Goal: Task Accomplishment & Management: Manage account settings

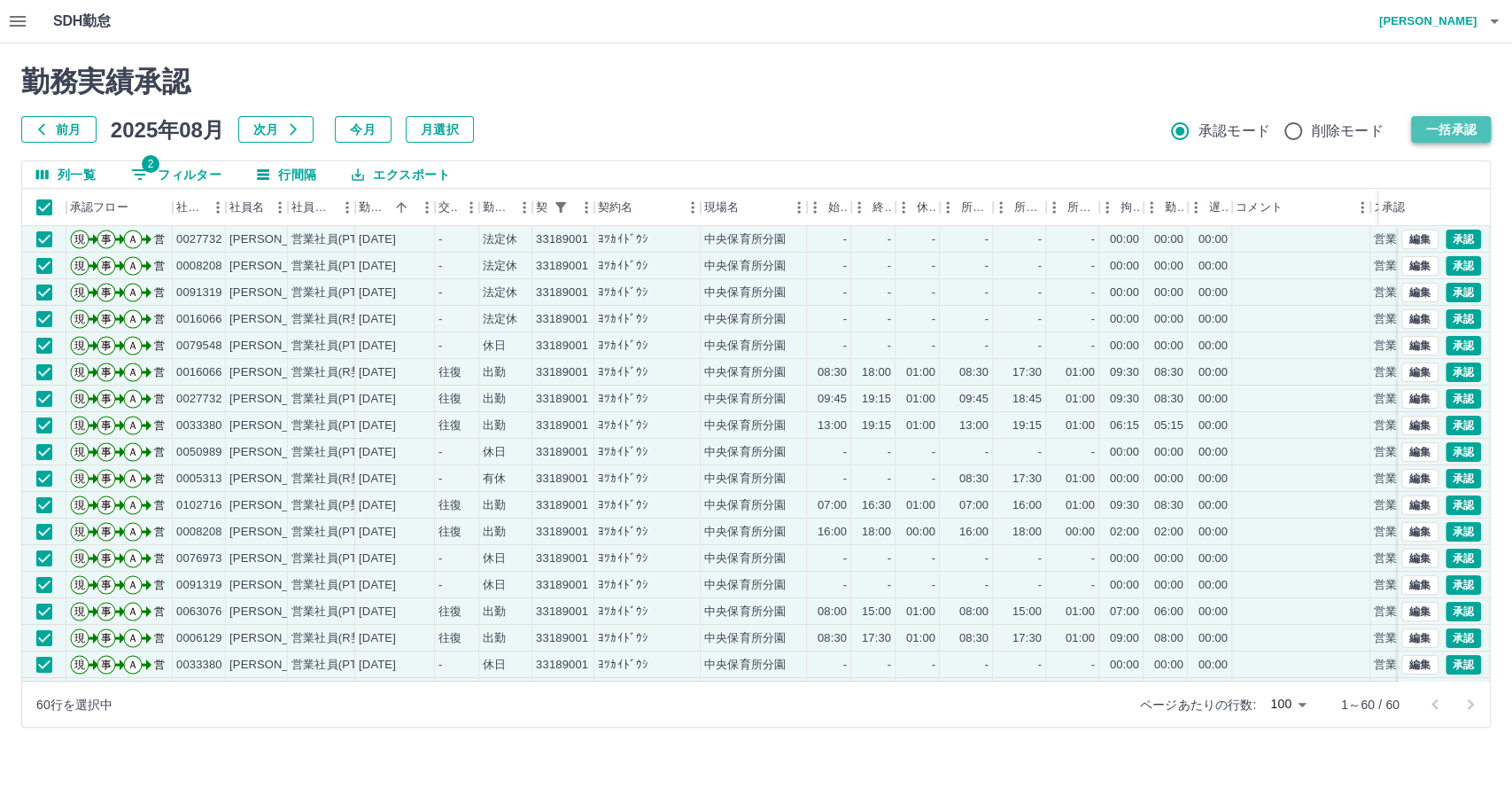
click at [1469, 133] on button "一括承認" at bounding box center [1450, 129] width 80 height 27
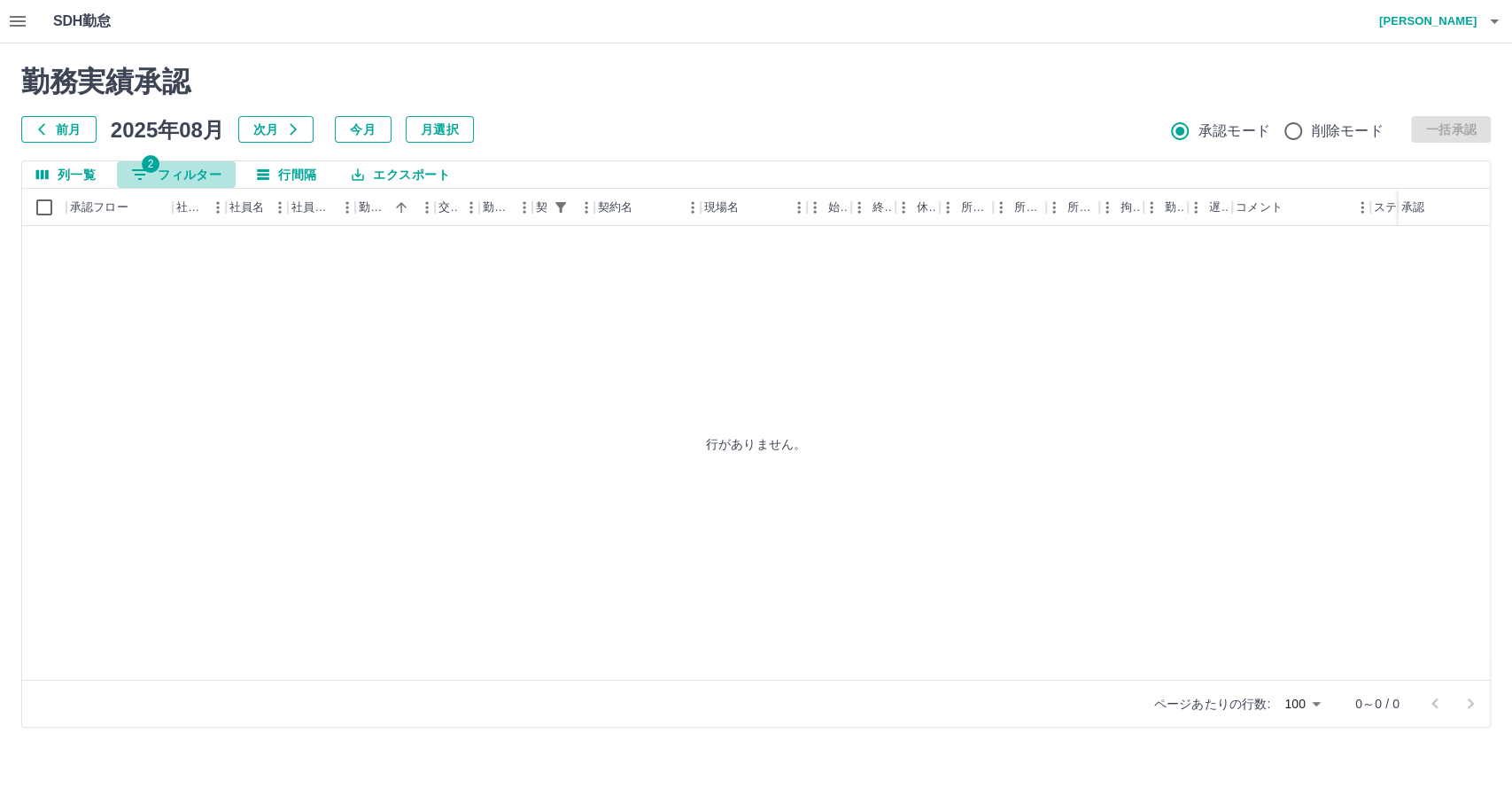
click at [197, 181] on button "2 フィルター" at bounding box center [176, 175] width 119 height 27
select select "**********"
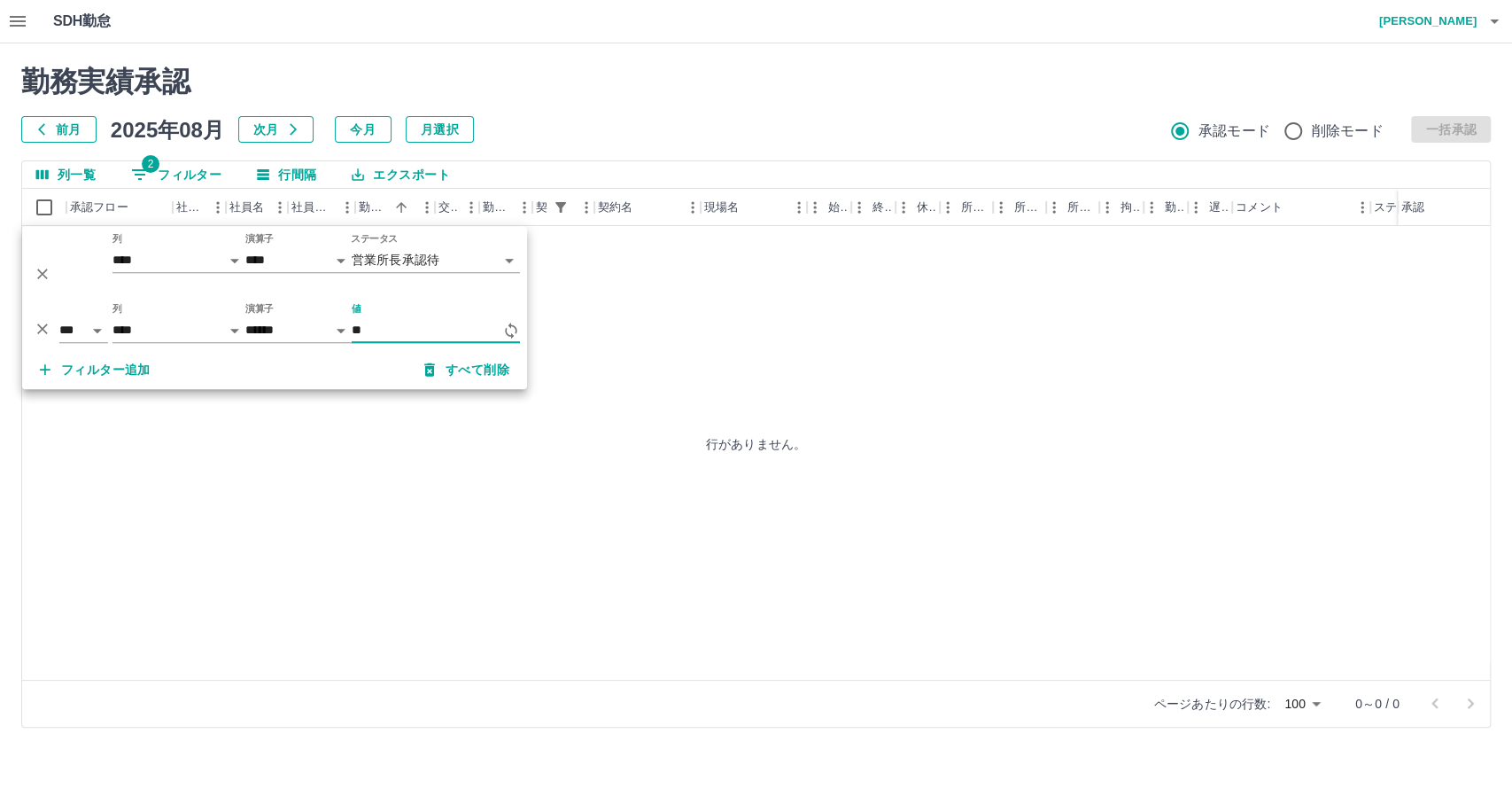
type input "*"
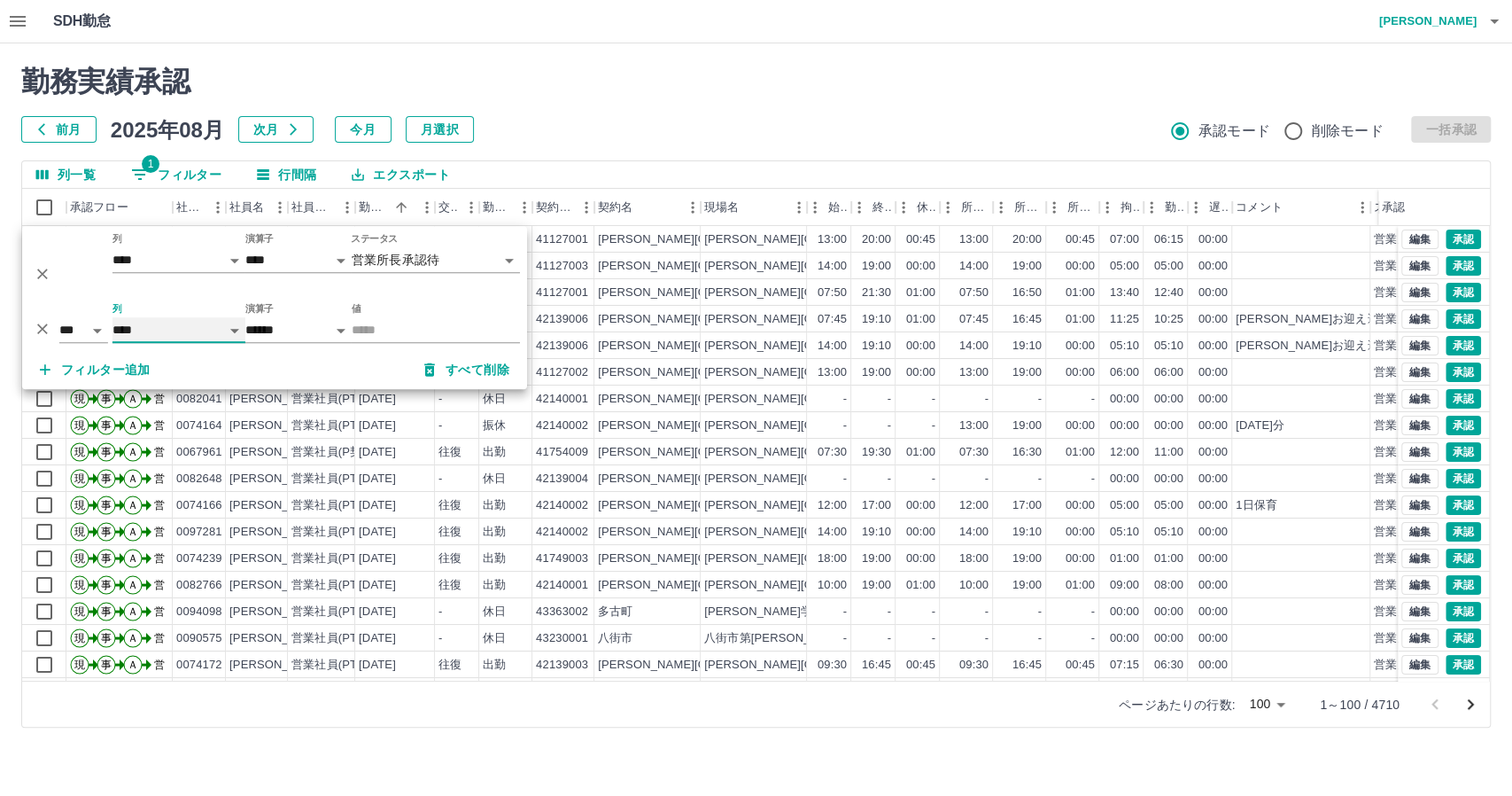
click at [160, 331] on select "**** *** **** *** *** **** ***** *** *** ** ** ** **** **** **** ** ** *** ****…" at bounding box center [179, 330] width 133 height 26
click at [112, 317] on select "**** *** **** *** *** **** ***** *** *** ** ** ** **** **** **** ** ** *** ****…" at bounding box center [179, 330] width 133 height 26
select select "**********"
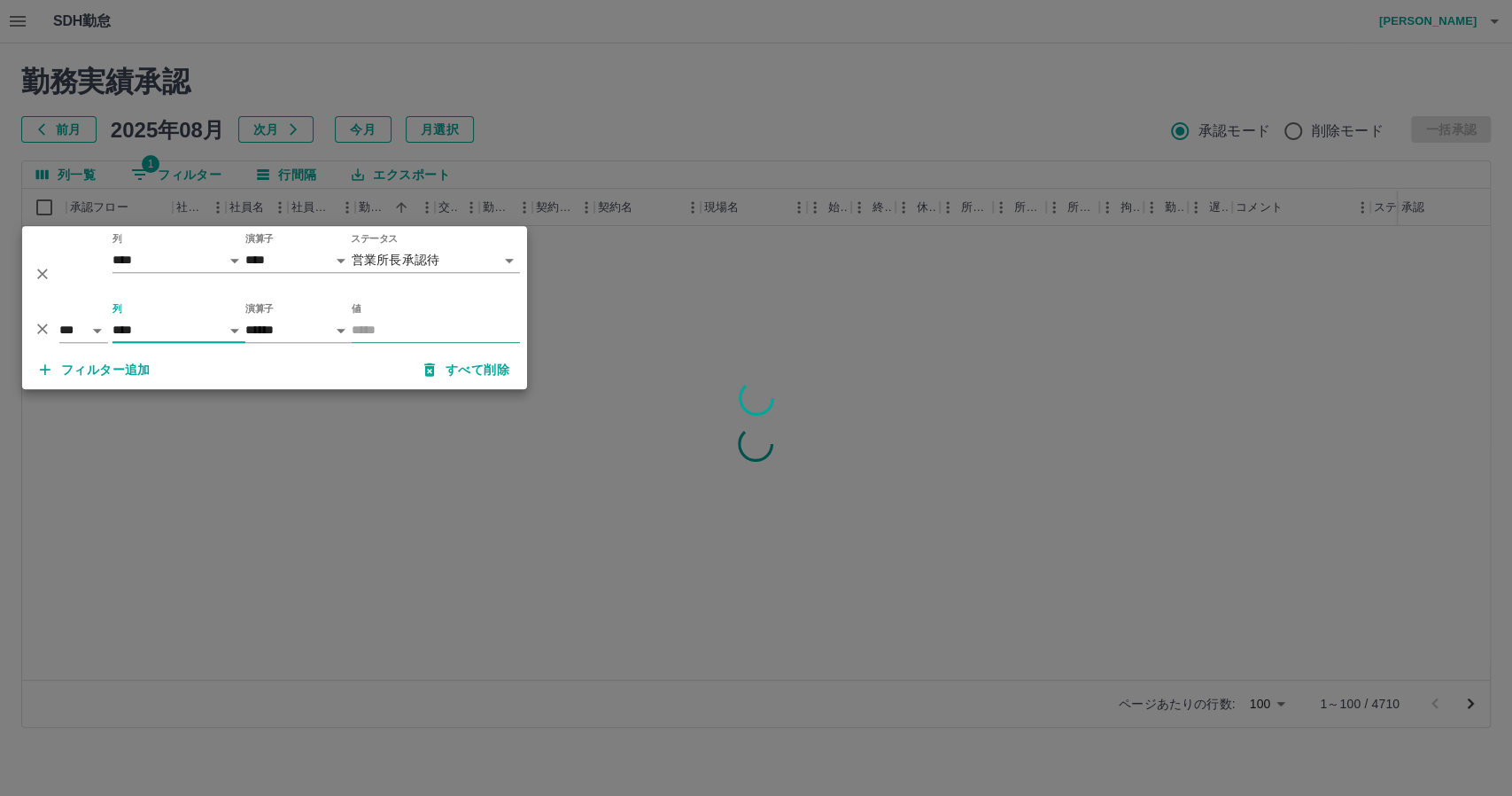
click at [369, 335] on input "値" at bounding box center [435, 330] width 168 height 26
type input "**"
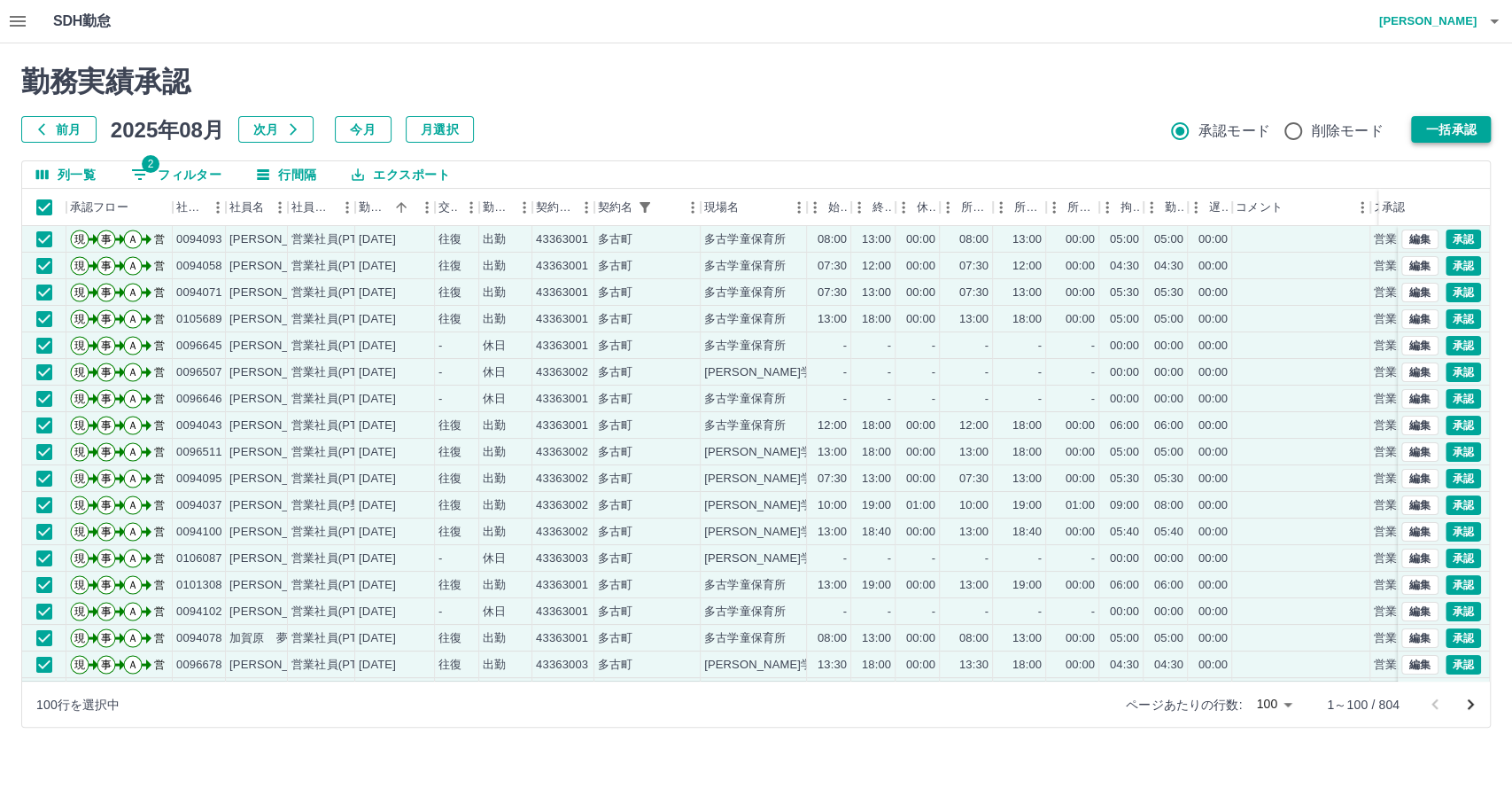
click at [1480, 119] on button "一括承認" at bounding box center [1450, 129] width 80 height 27
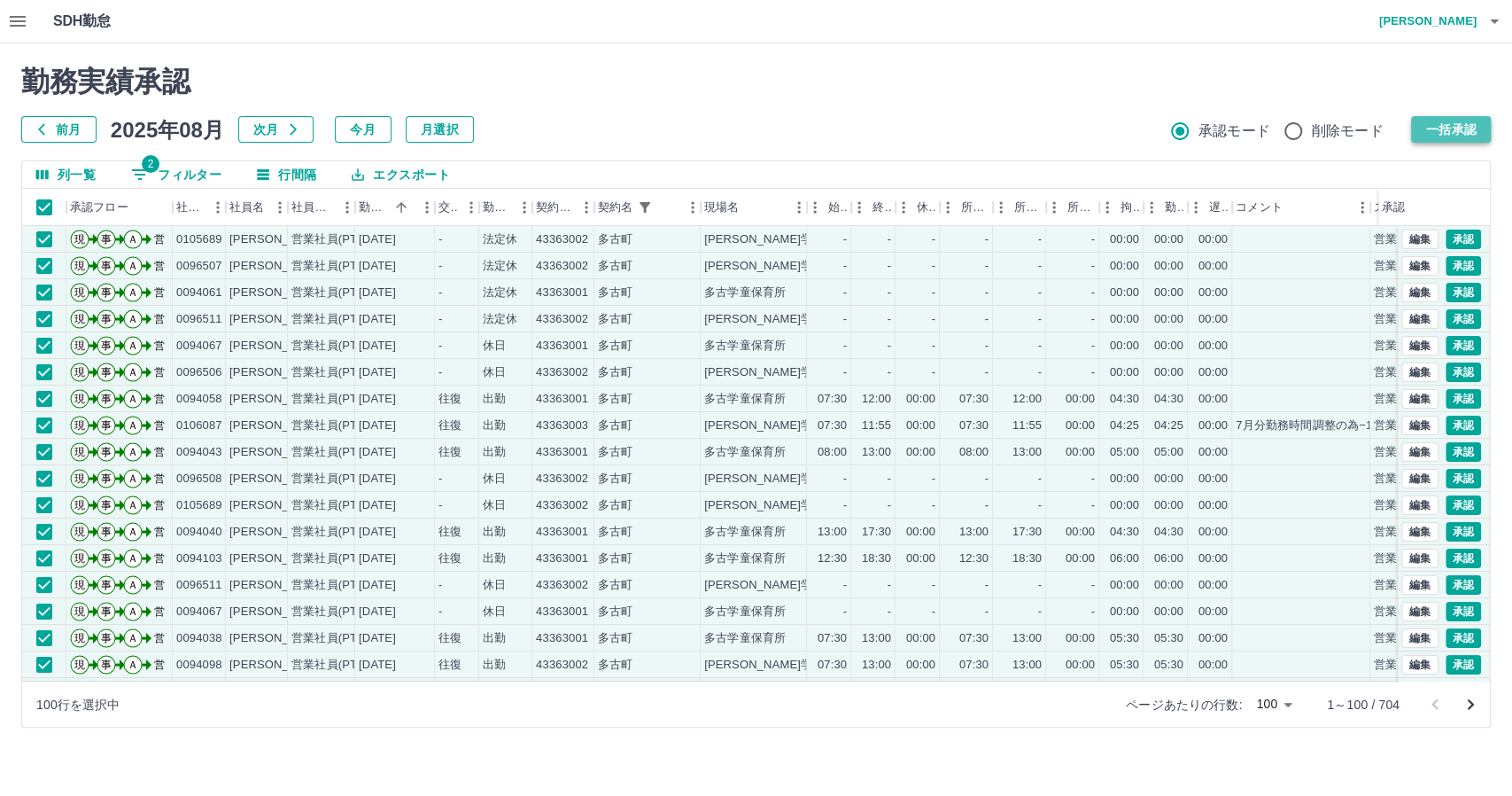
click at [1460, 125] on button "一括承認" at bounding box center [1450, 129] width 80 height 27
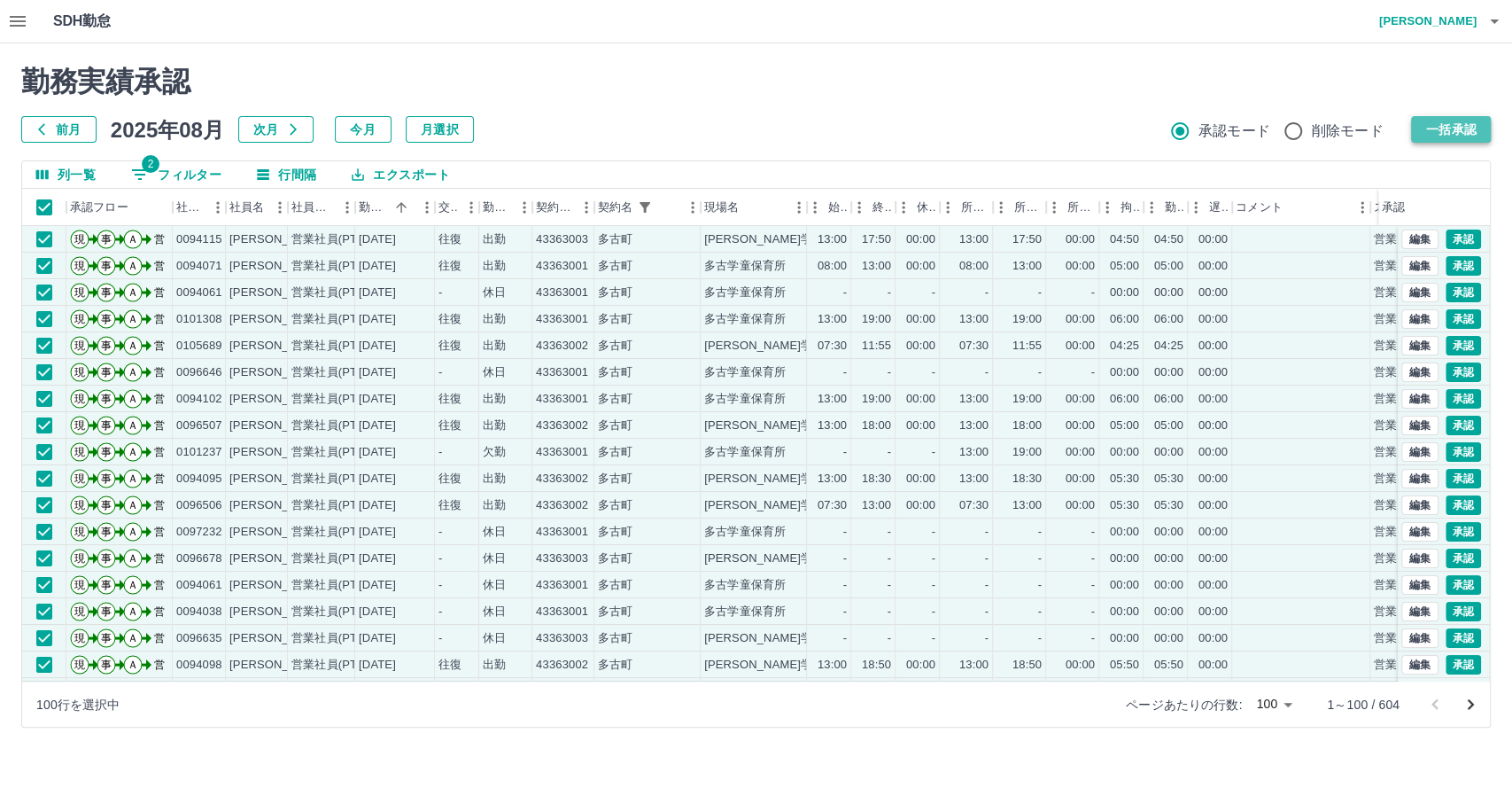
click at [1451, 122] on button "一括承認" at bounding box center [1450, 129] width 80 height 27
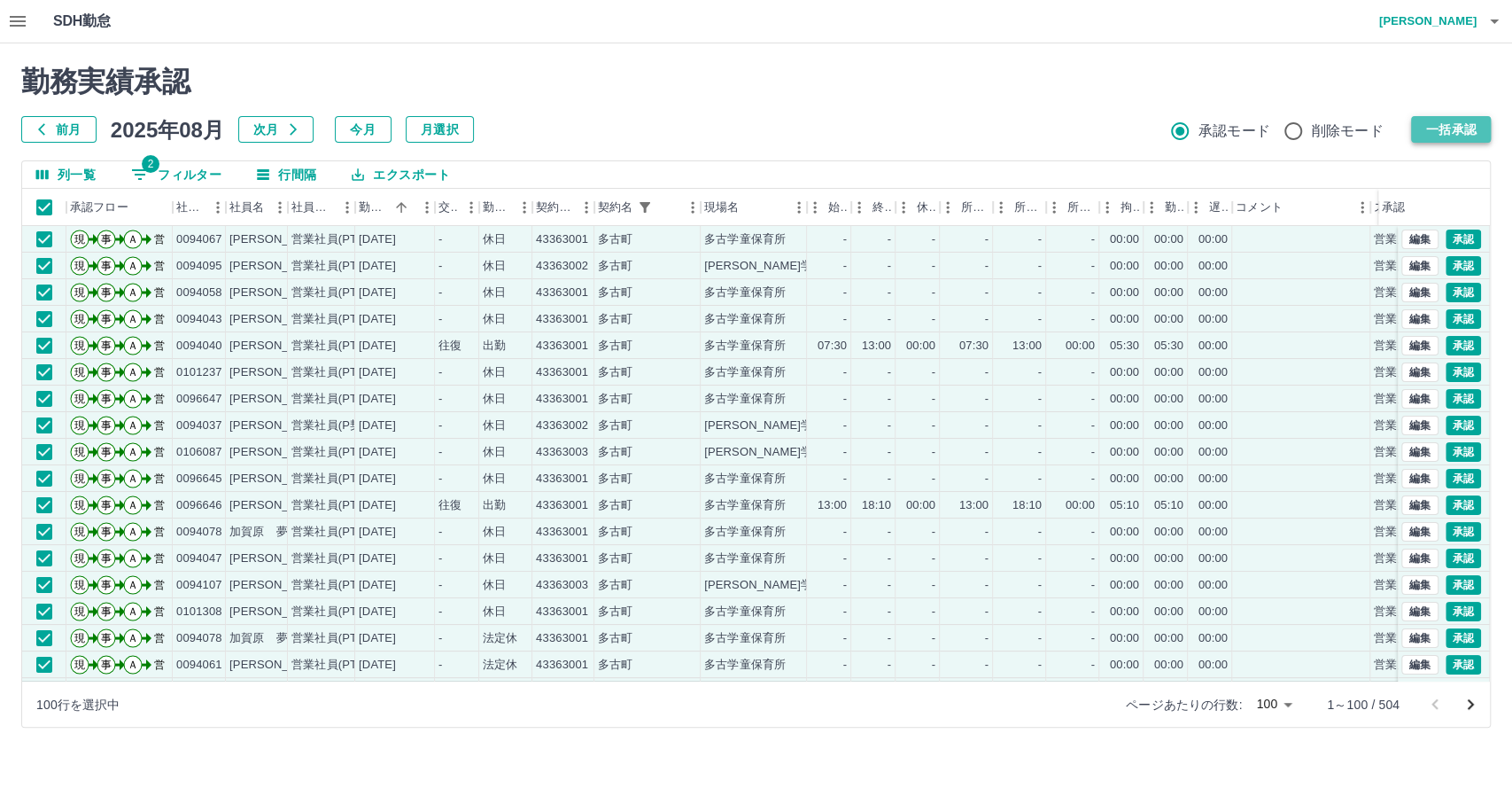
click at [1459, 131] on button "一括承認" at bounding box center [1450, 129] width 80 height 27
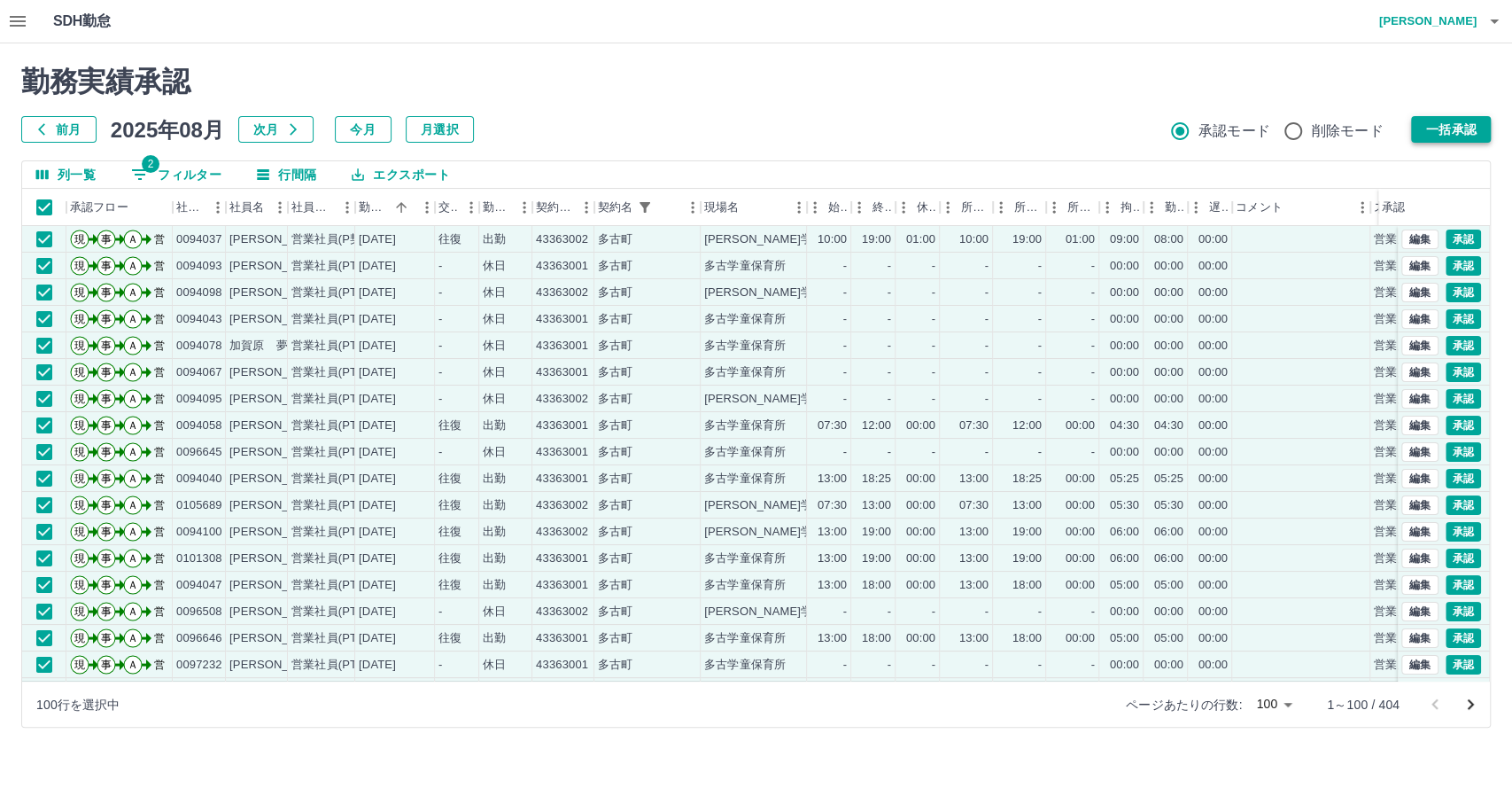
click at [1455, 132] on button "一括承認" at bounding box center [1450, 129] width 80 height 27
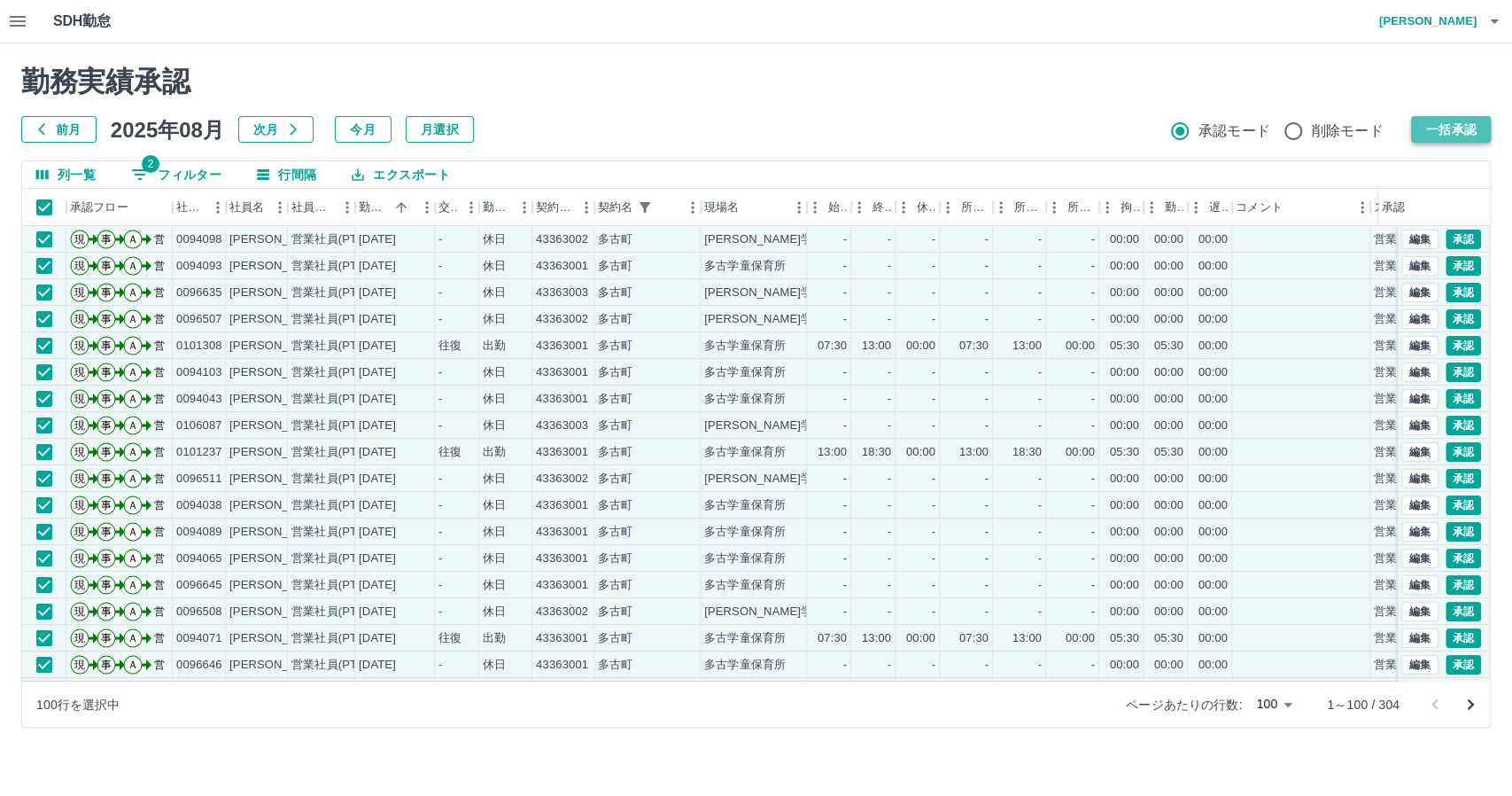
click at [1472, 119] on button "一括承認" at bounding box center [1450, 129] width 80 height 27
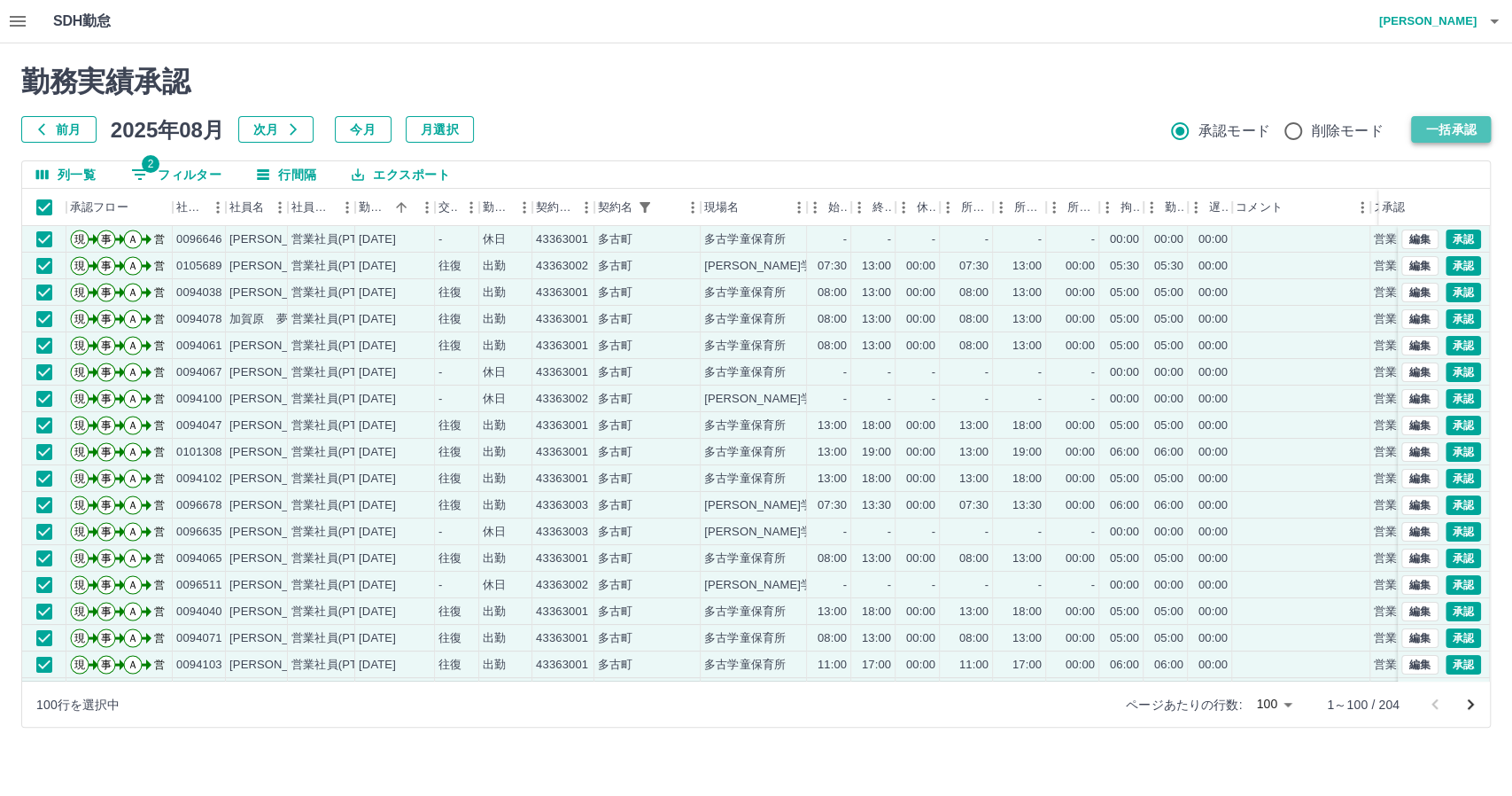
click at [1431, 124] on button "一括承認" at bounding box center [1450, 129] width 80 height 27
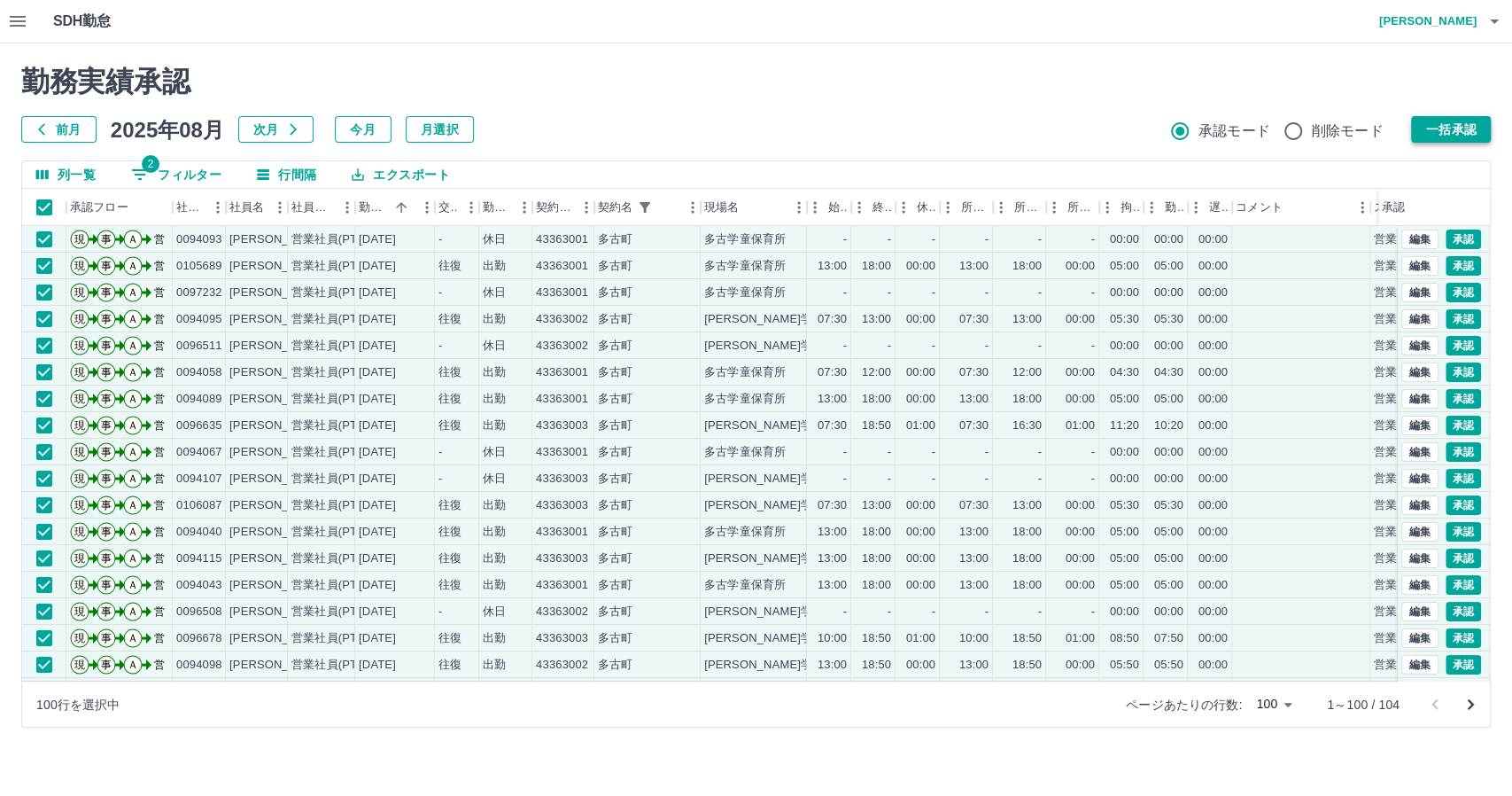
click at [1448, 126] on button "一括承認" at bounding box center [1450, 129] width 80 height 27
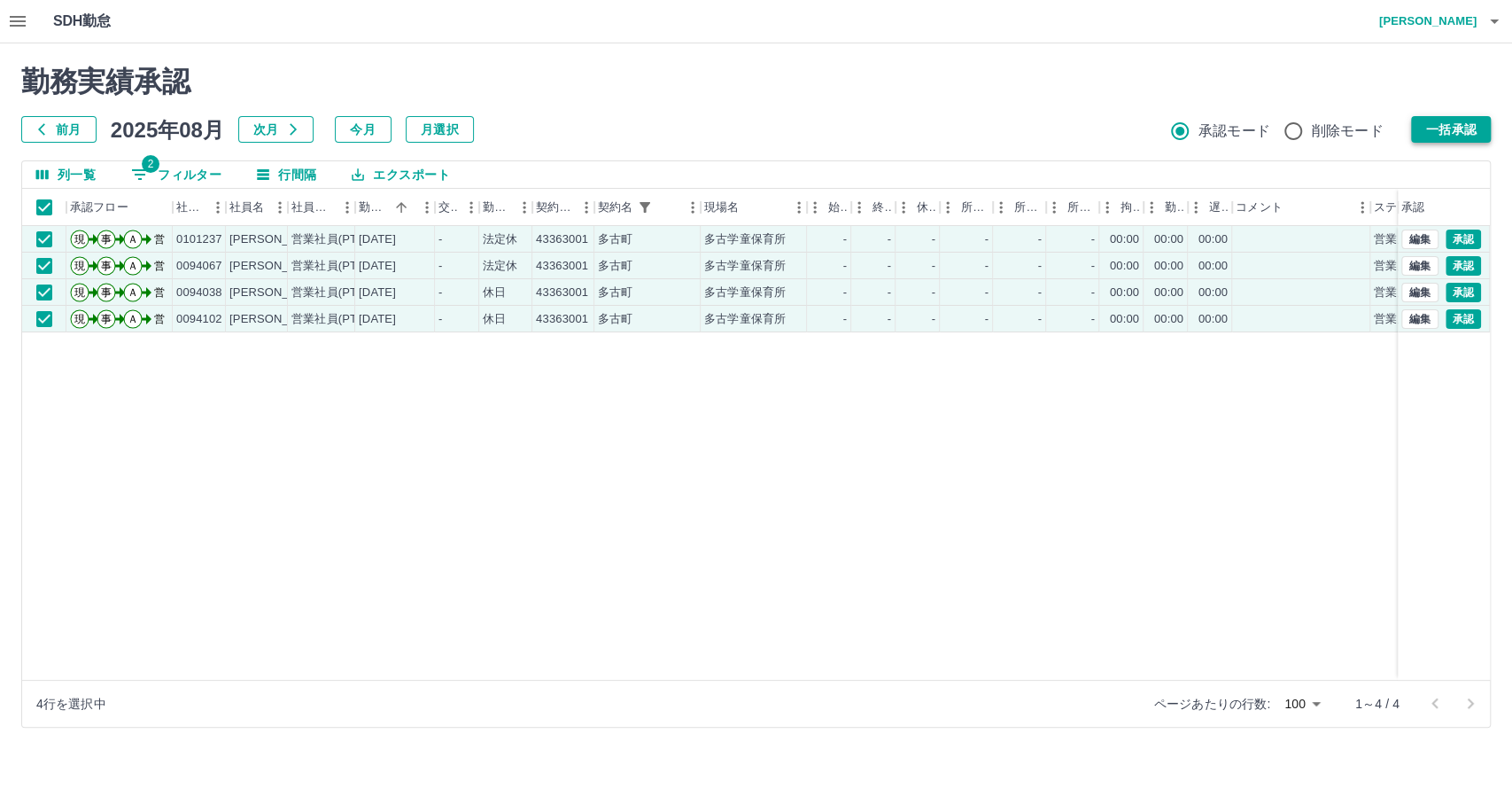
click at [1425, 132] on button "一括承認" at bounding box center [1450, 129] width 80 height 27
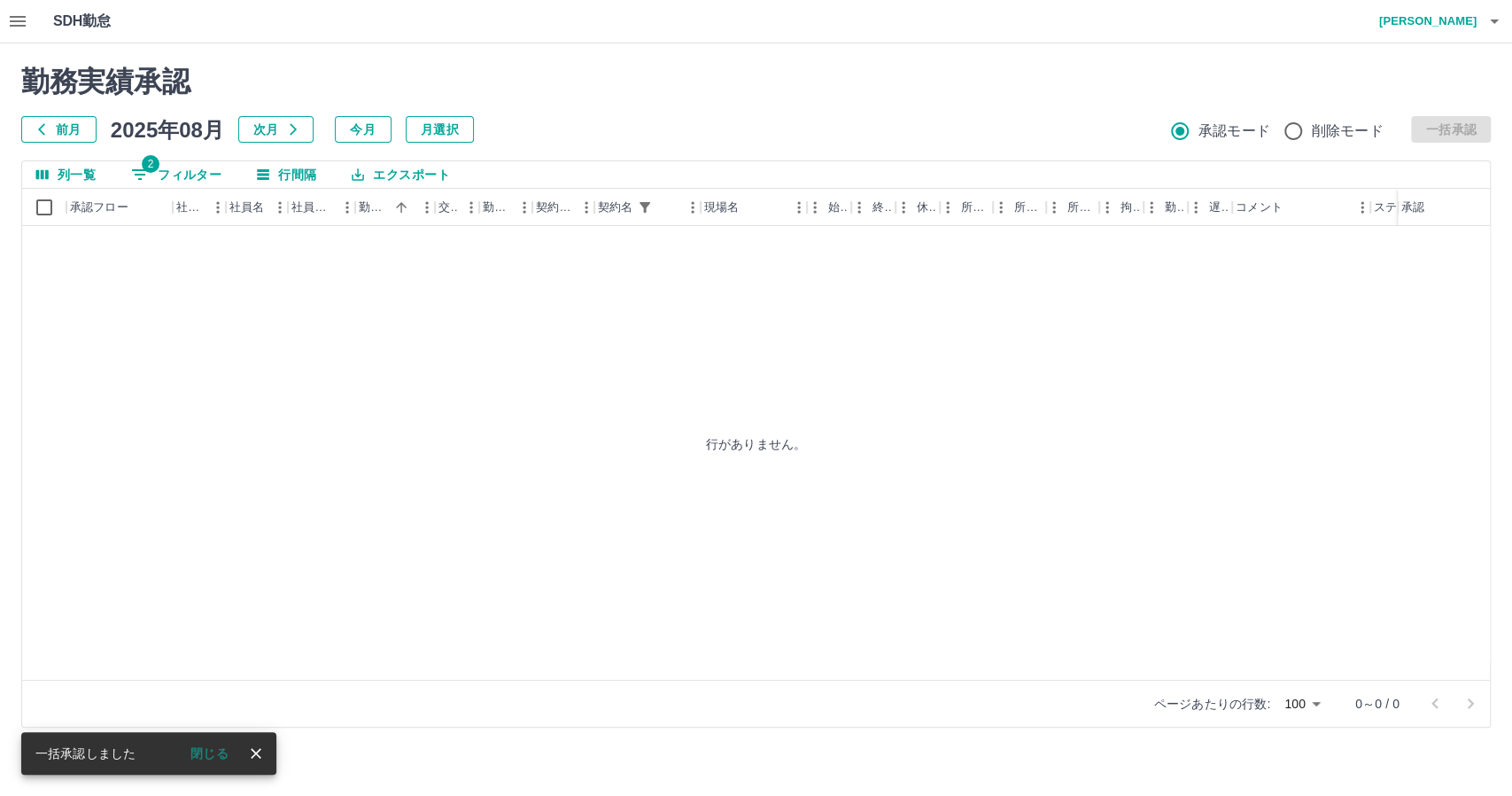
click at [175, 177] on button "2 フィルター" at bounding box center [176, 175] width 119 height 27
select select "**********"
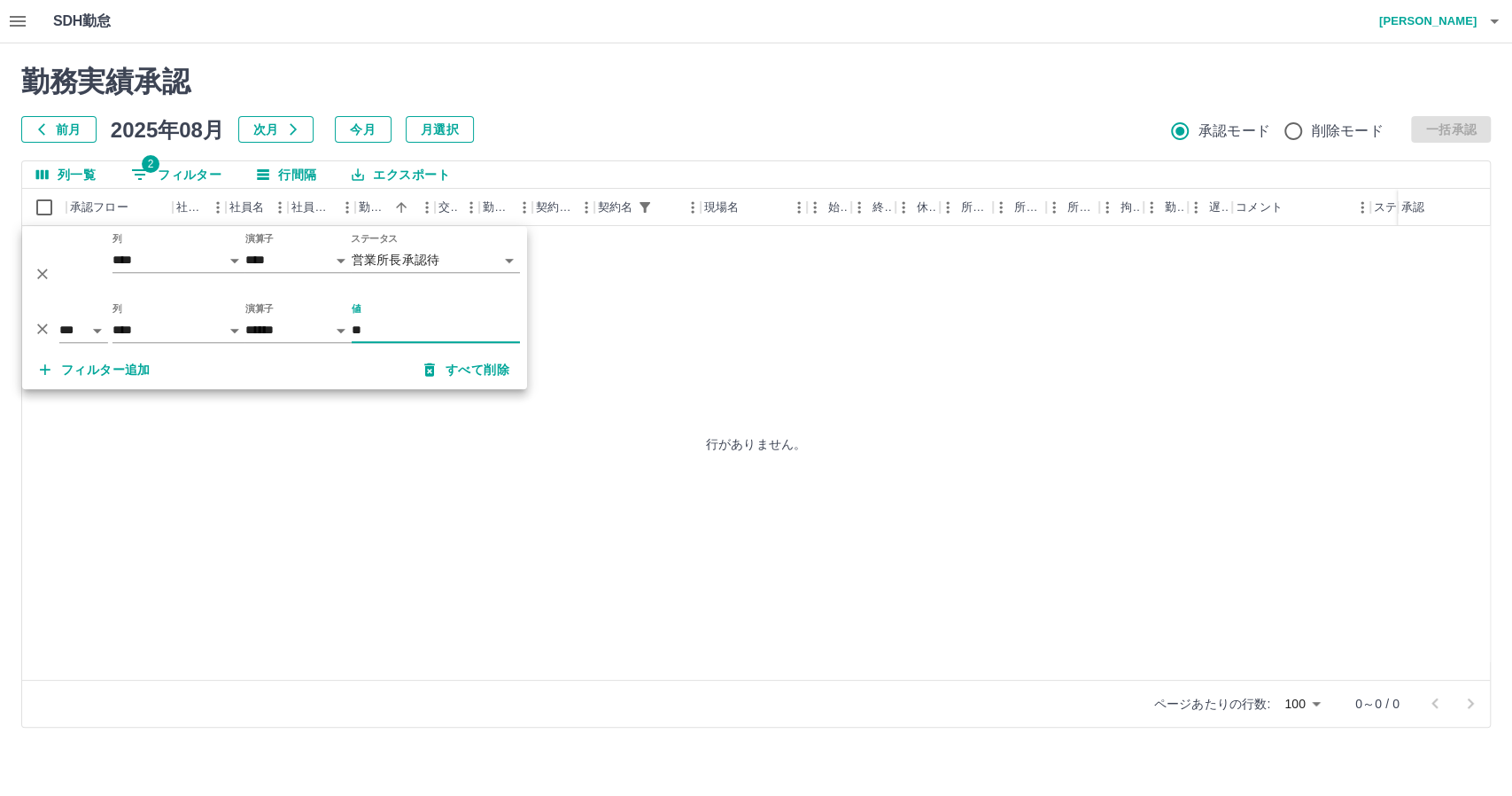
type input "*"
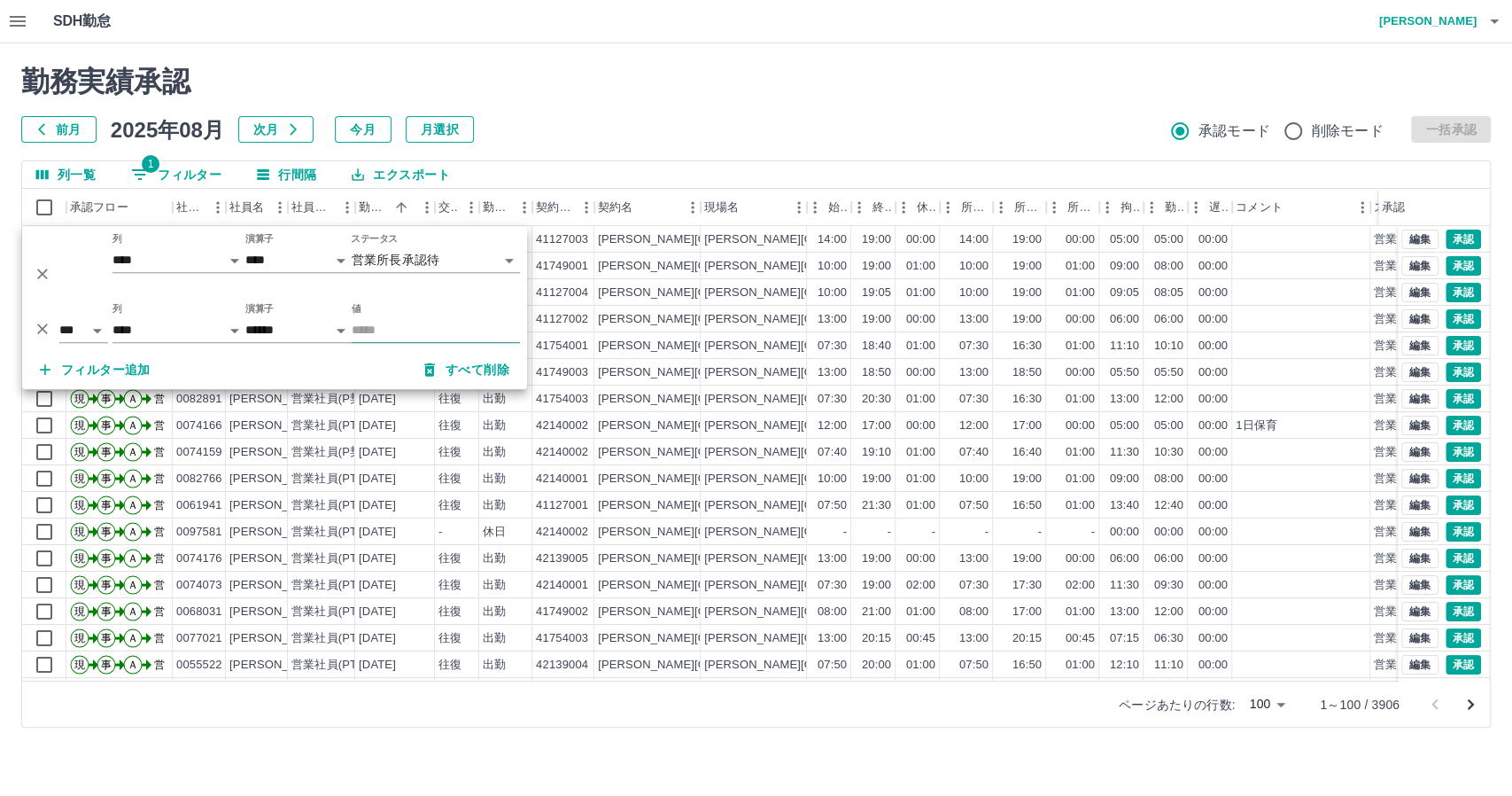
drag, startPoint x: 335, startPoint y: 359, endPoint x: 385, endPoint y: 323, distance: 61.6
click at [385, 323] on div "**********" at bounding box center [275, 308] width 505 height 164
click at [384, 323] on input "値" at bounding box center [435, 330] width 168 height 26
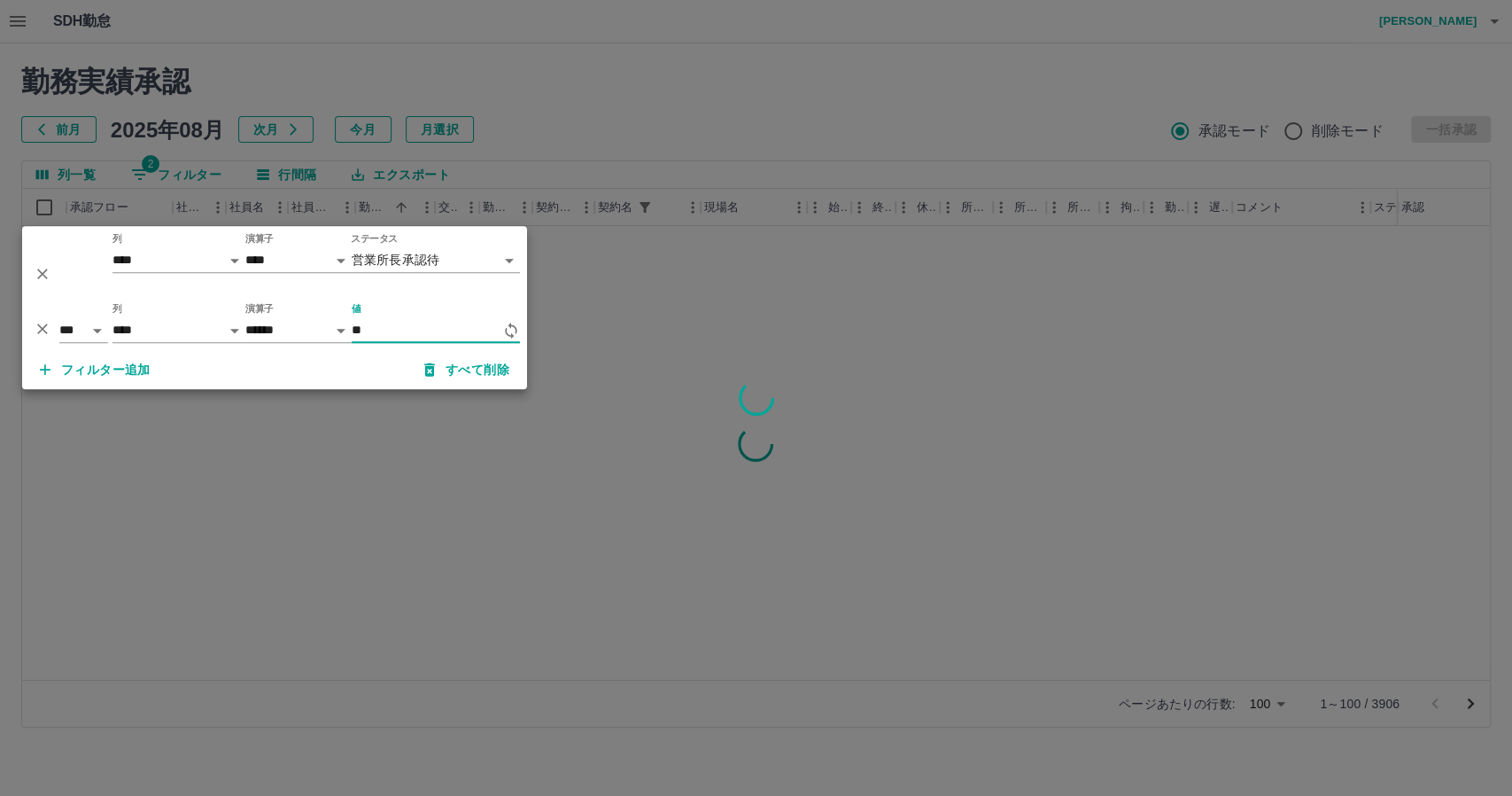
type input "**"
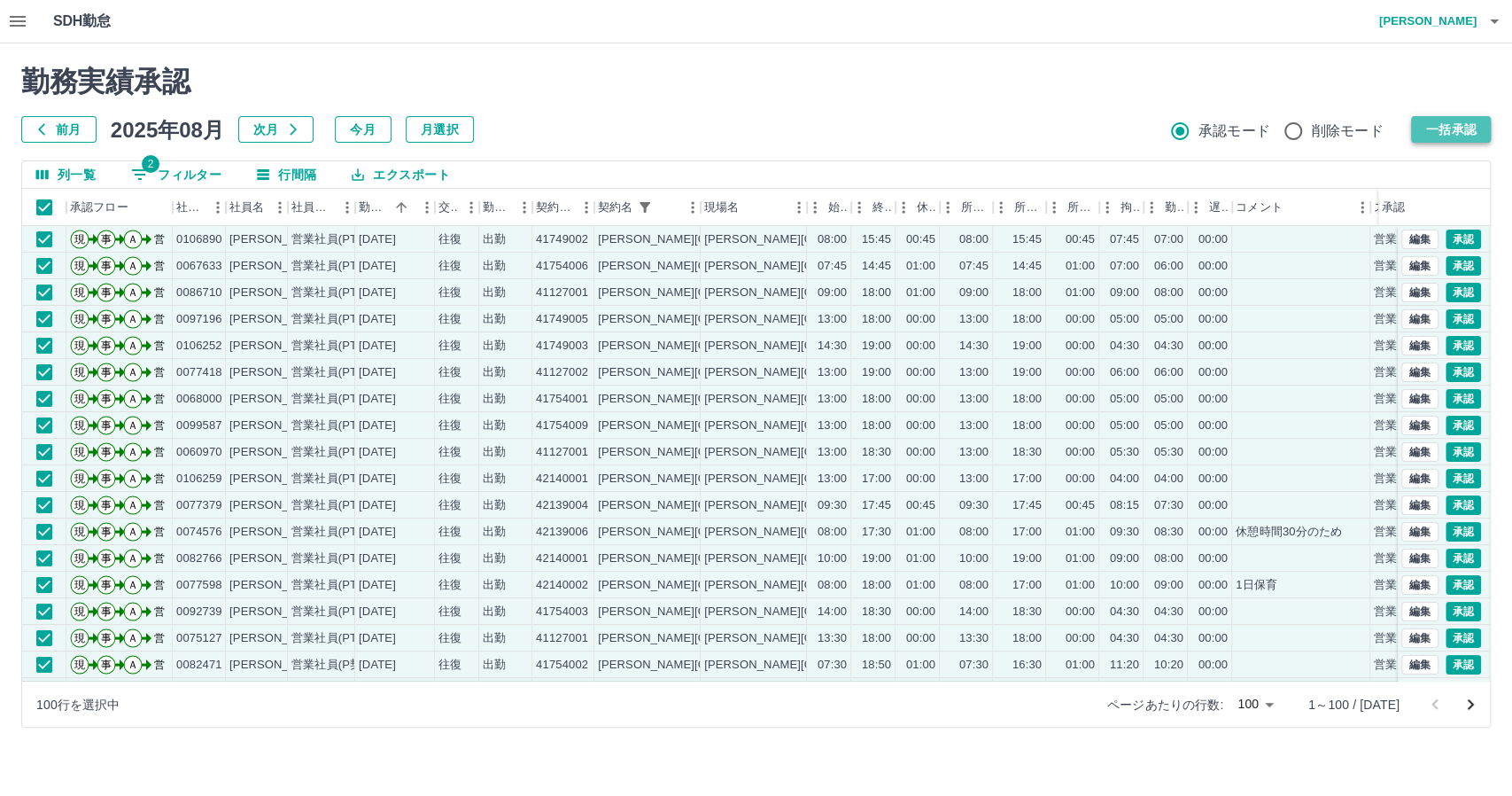
click at [1457, 125] on button "一括承認" at bounding box center [1450, 129] width 80 height 27
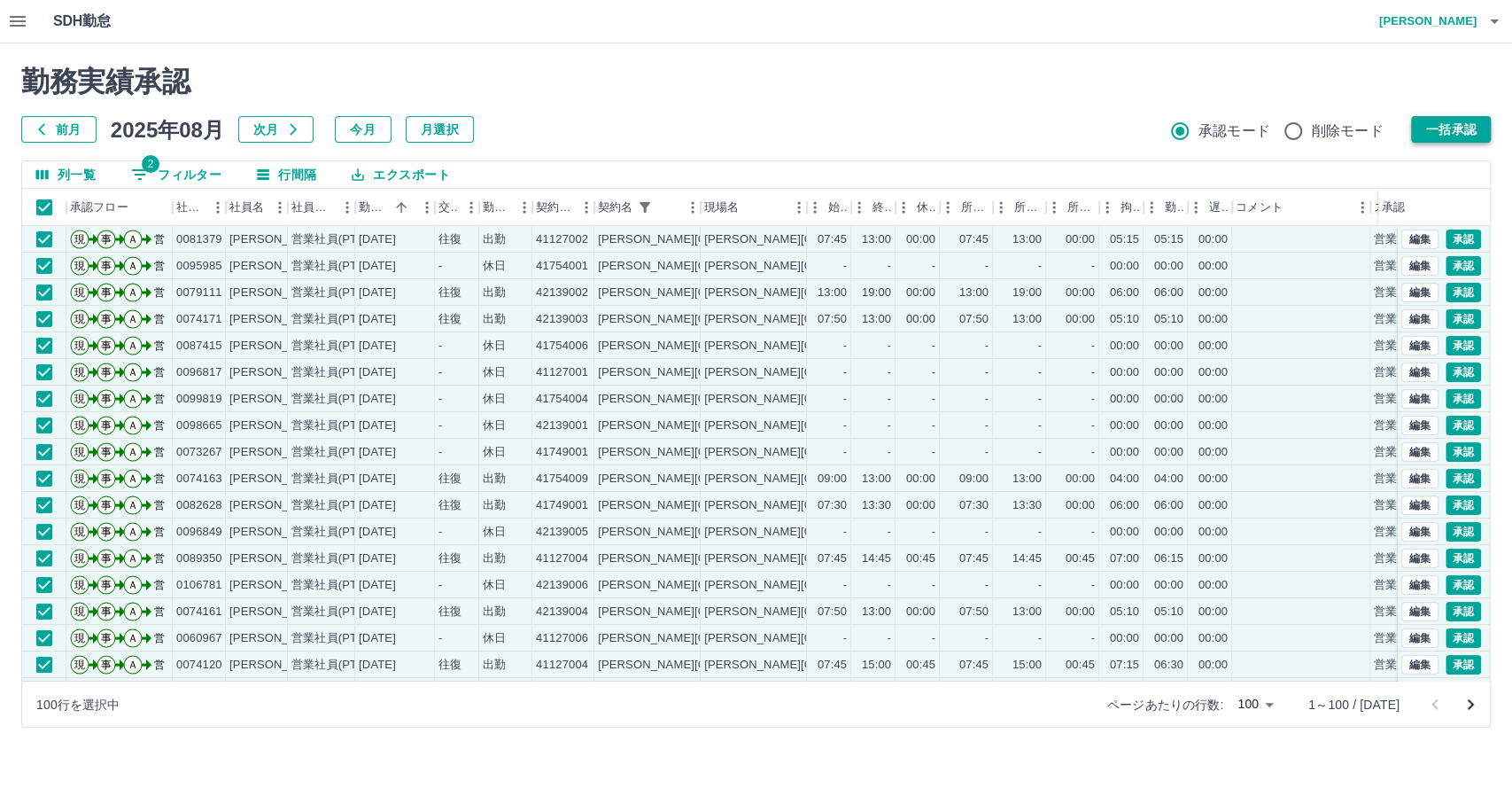
click at [1472, 131] on button "一括承認" at bounding box center [1450, 129] width 80 height 27
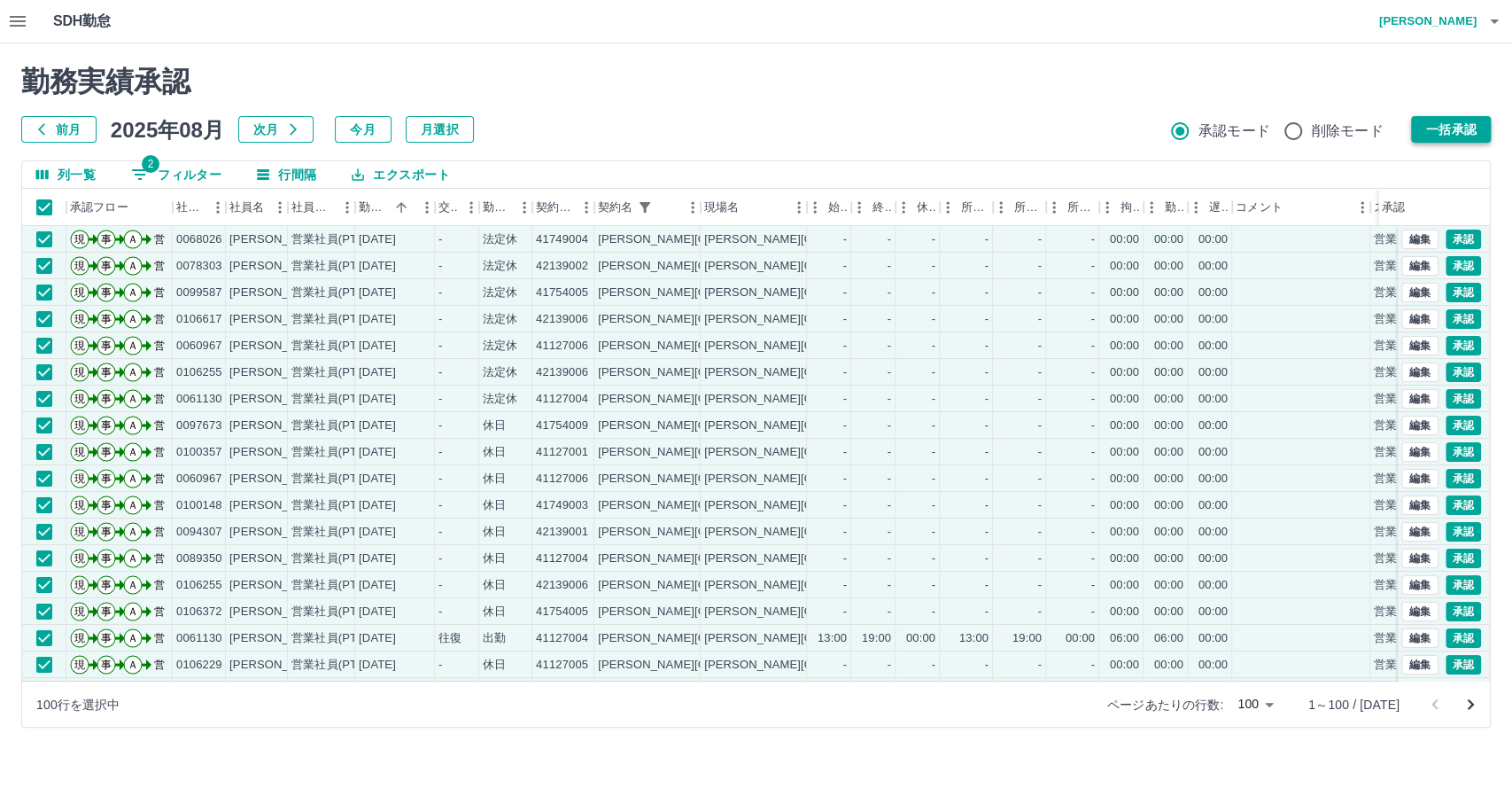
click at [1446, 124] on button "一括承認" at bounding box center [1450, 129] width 80 height 27
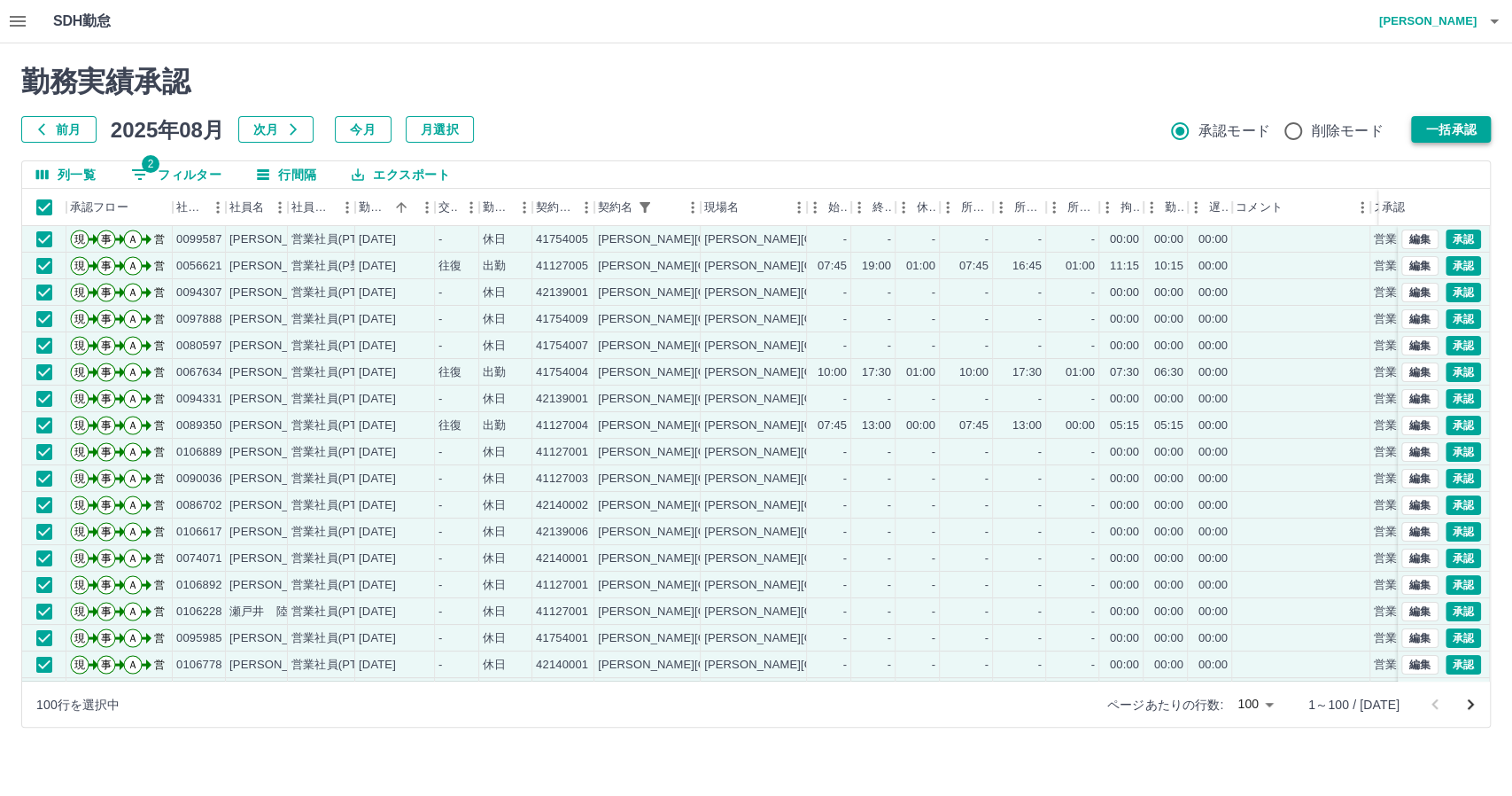
click at [1461, 121] on button "一括承認" at bounding box center [1450, 129] width 80 height 27
click at [1463, 124] on button "一括承認" at bounding box center [1450, 129] width 80 height 27
click at [1437, 132] on button "一括承認" at bounding box center [1450, 129] width 80 height 27
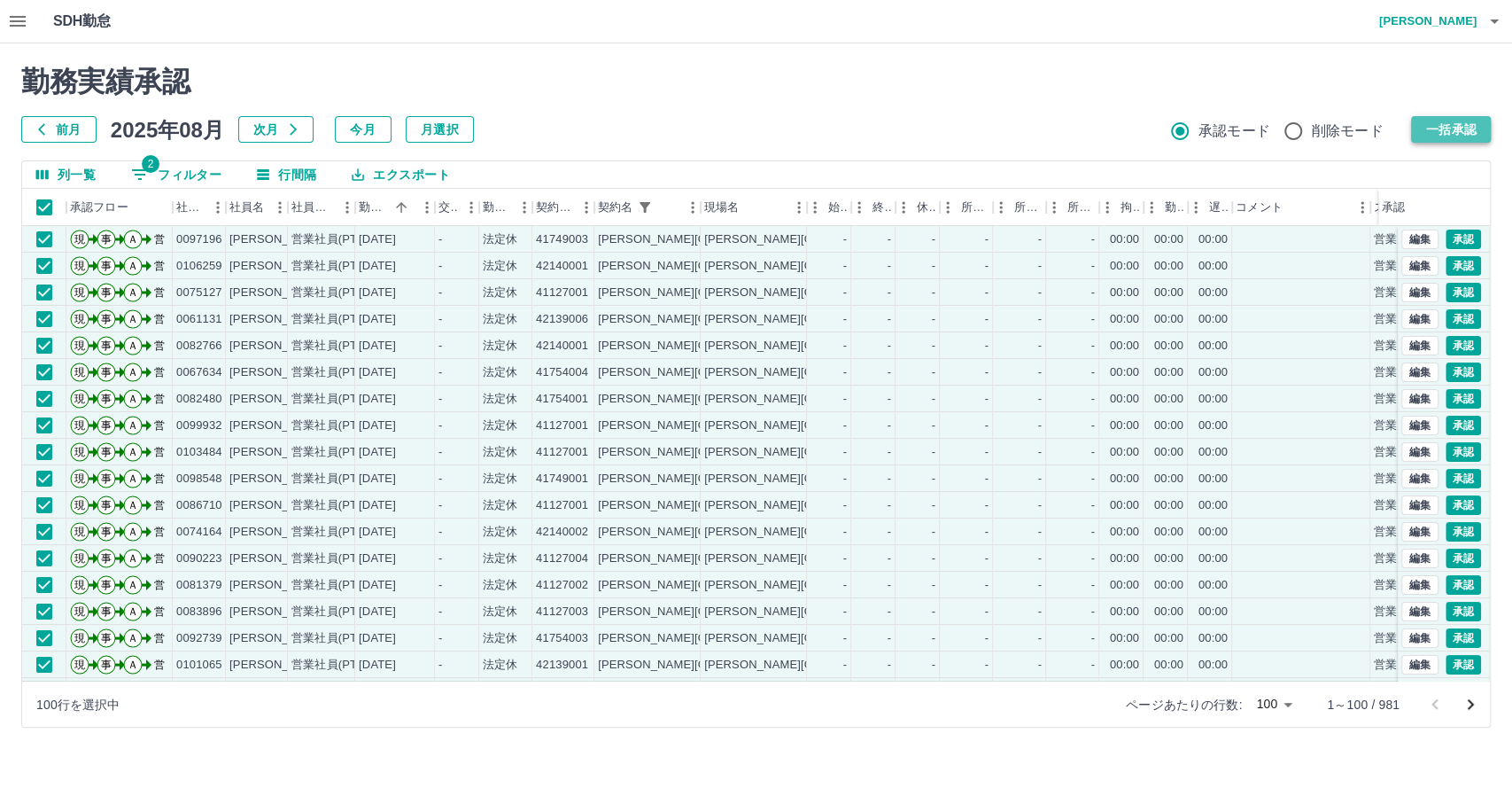
click at [1446, 125] on button "一括承認" at bounding box center [1450, 129] width 80 height 27
click at [1463, 131] on button "一括承認" at bounding box center [1450, 129] width 80 height 27
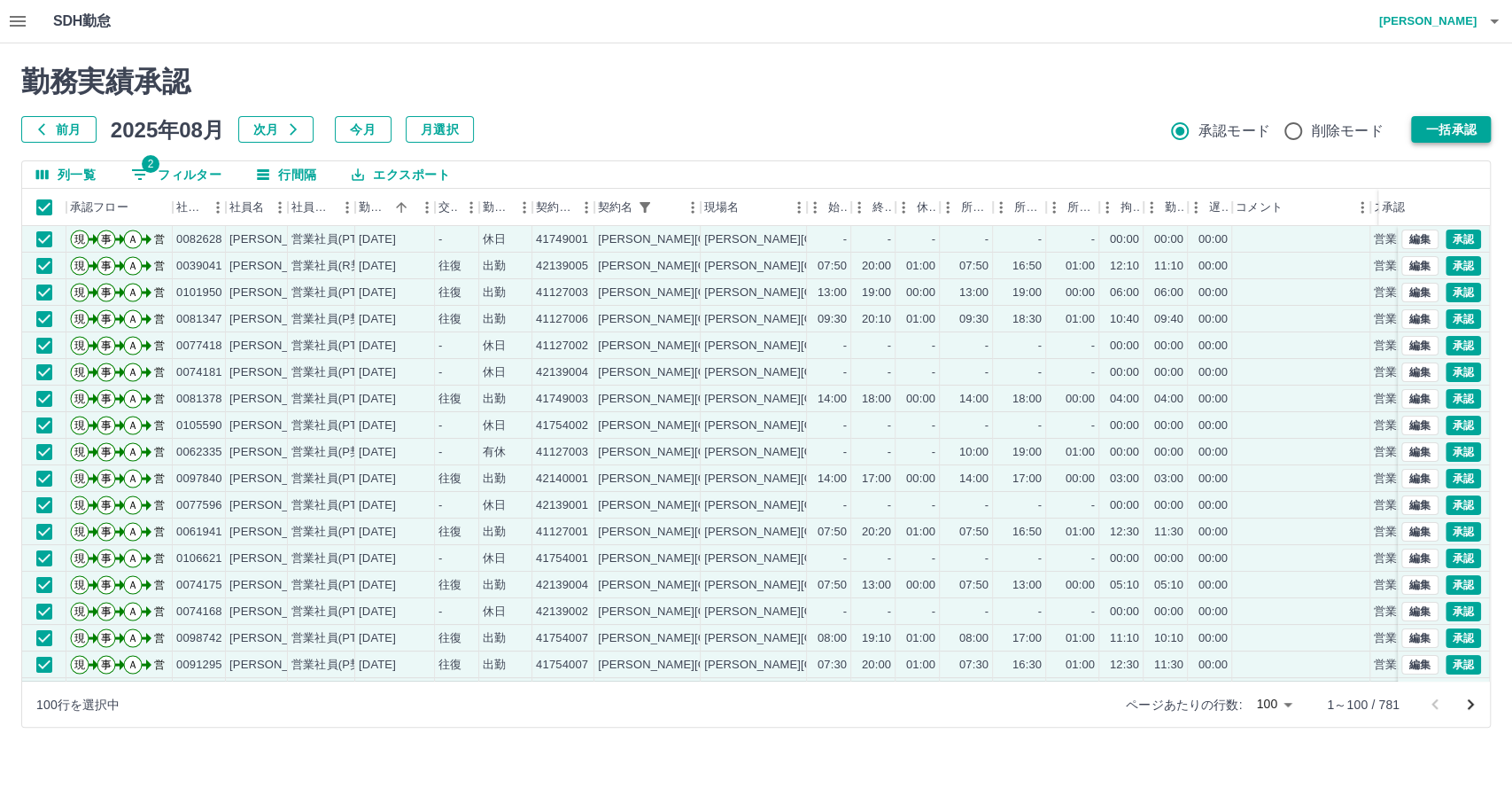
click at [1459, 122] on button "一括承認" at bounding box center [1450, 129] width 80 height 27
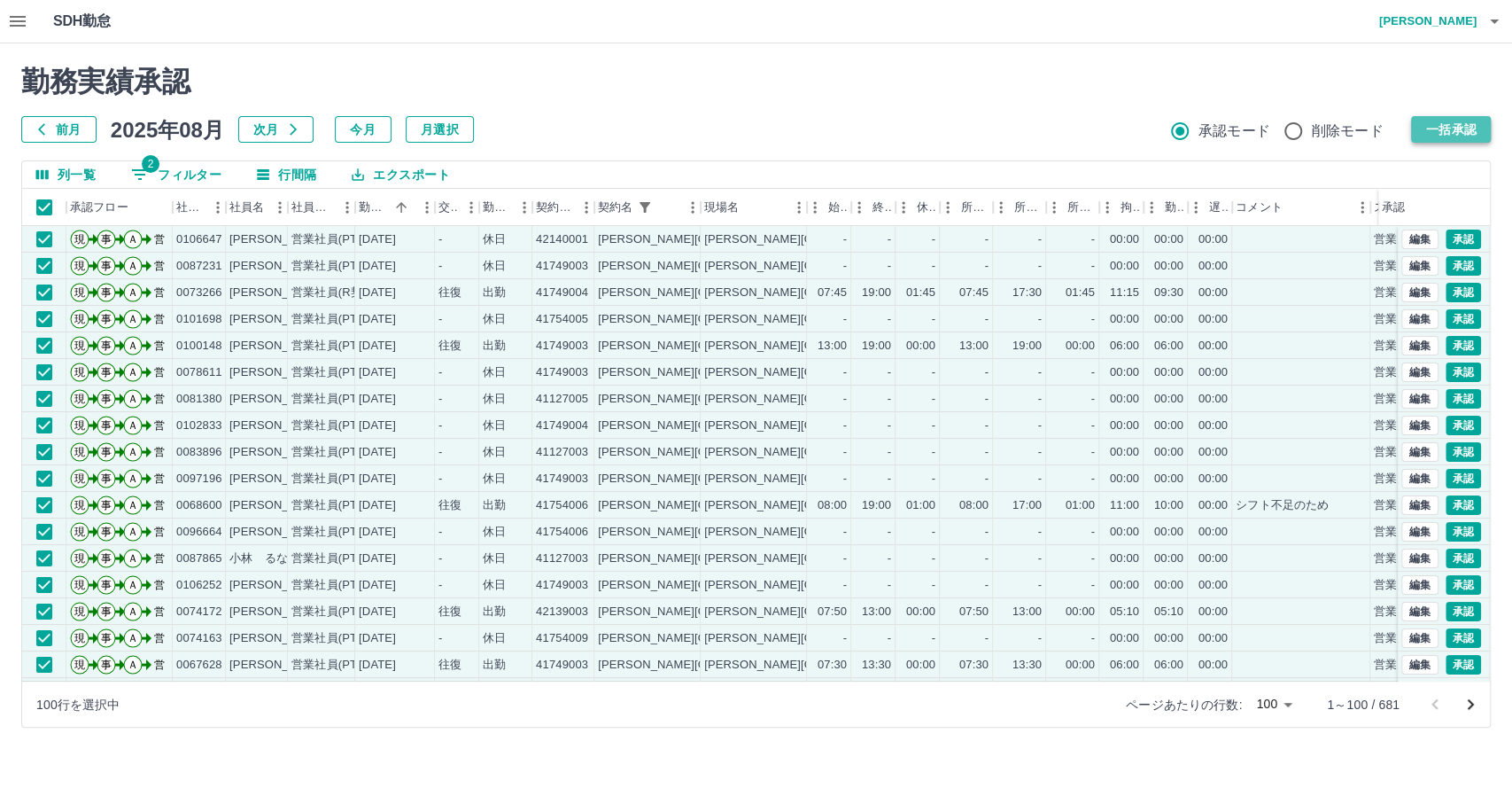
click at [1438, 134] on button "一括承認" at bounding box center [1450, 129] width 80 height 27
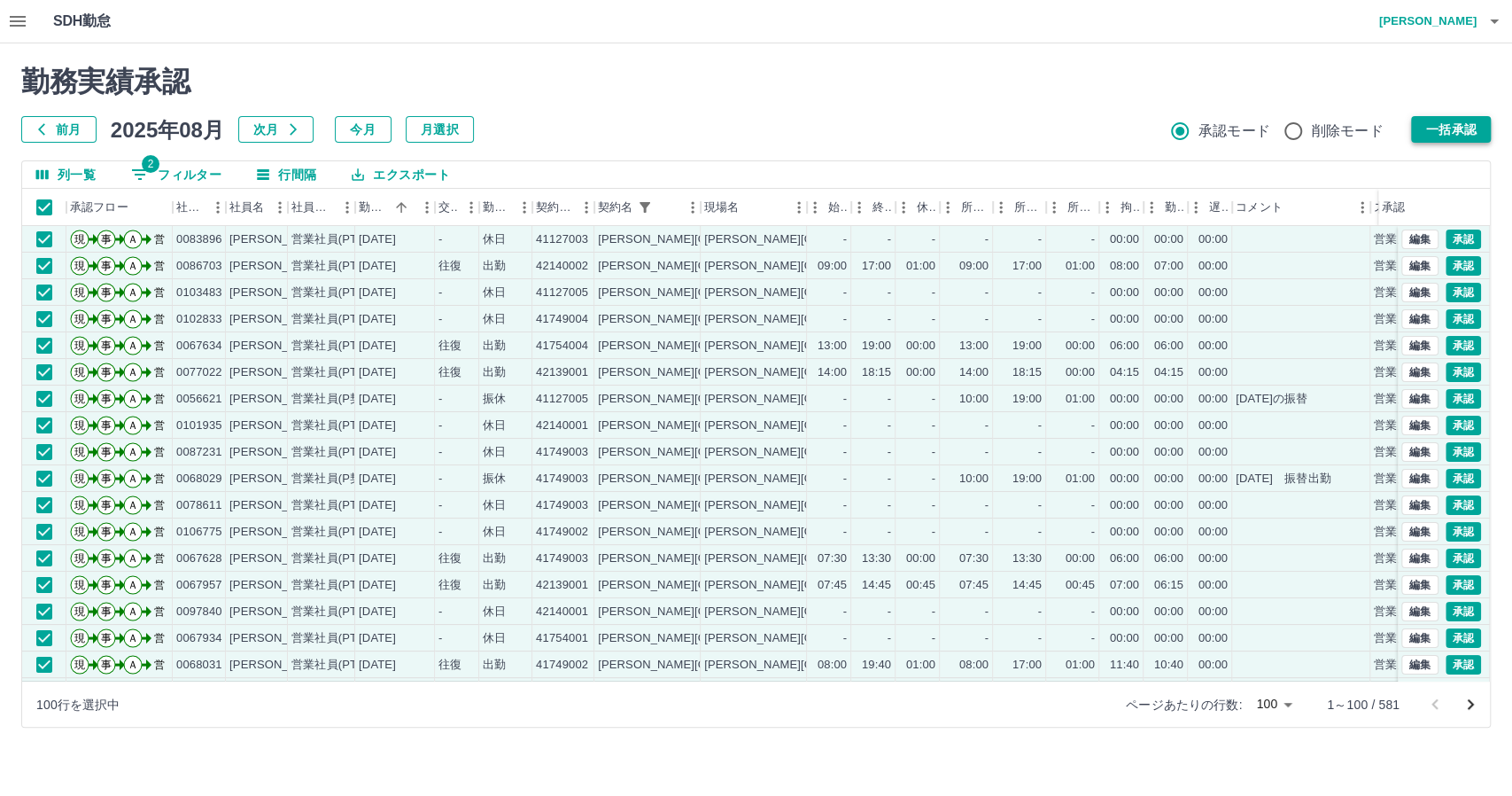
click at [1459, 132] on button "一括承認" at bounding box center [1450, 129] width 80 height 27
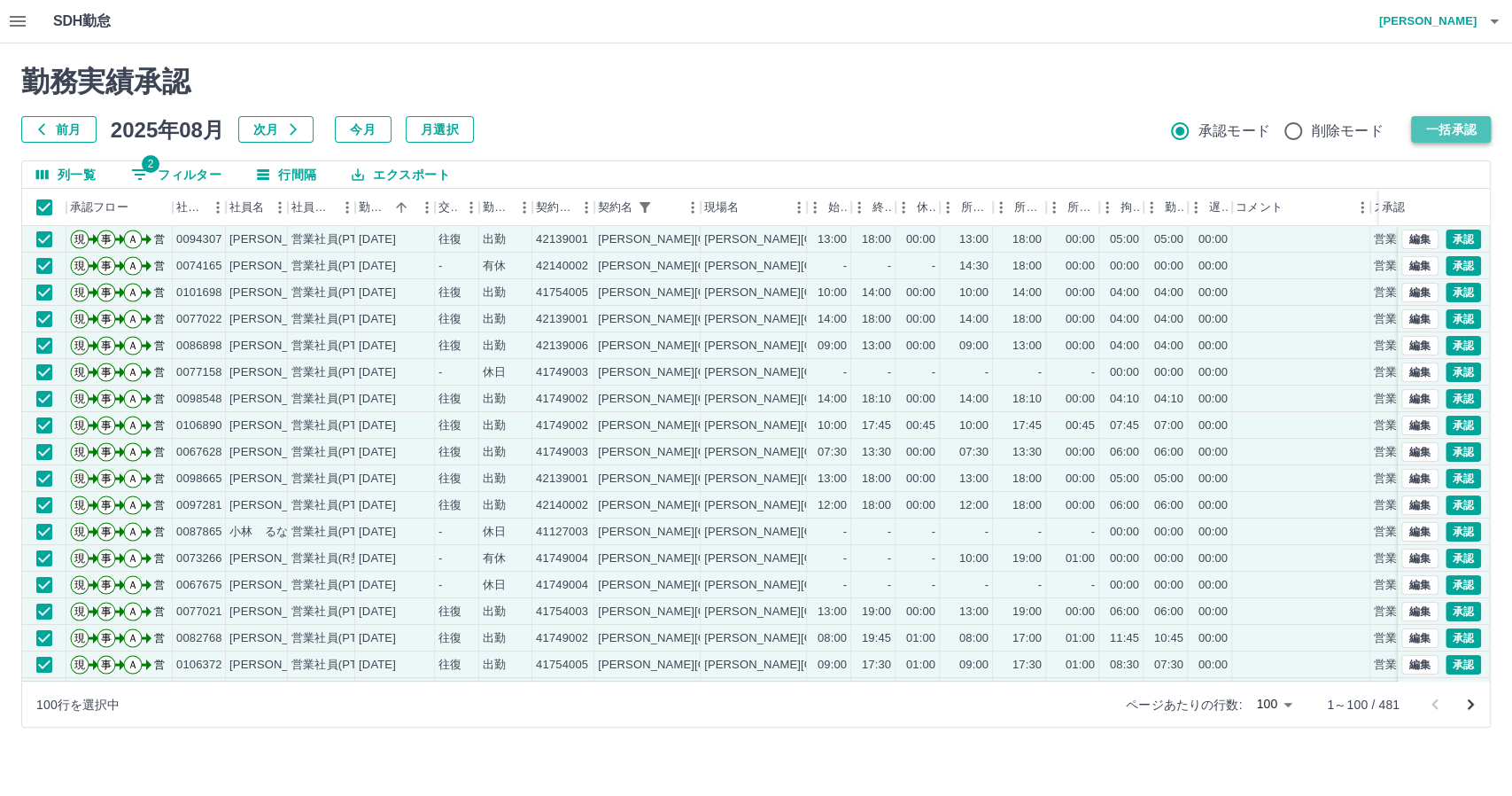
click at [1453, 131] on button "一括承認" at bounding box center [1450, 129] width 80 height 27
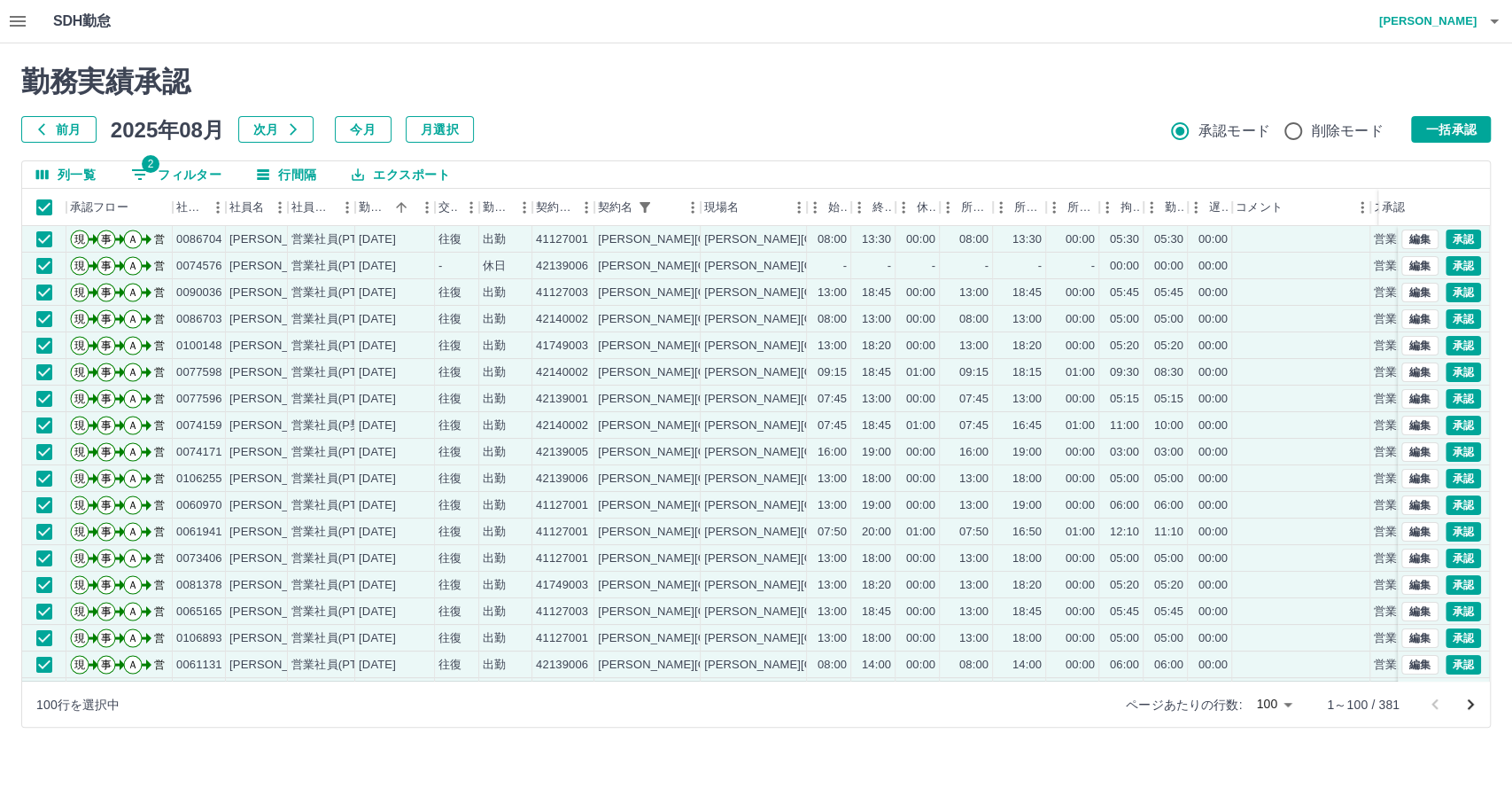
click at [1433, 115] on div "勤務実績承認 前月 2025年08月 次月 今月 月選択 承認モード 削除モード 一括承認" at bounding box center [756, 103] width 1470 height 78
click at [1441, 130] on button "一括承認" at bounding box center [1450, 129] width 80 height 27
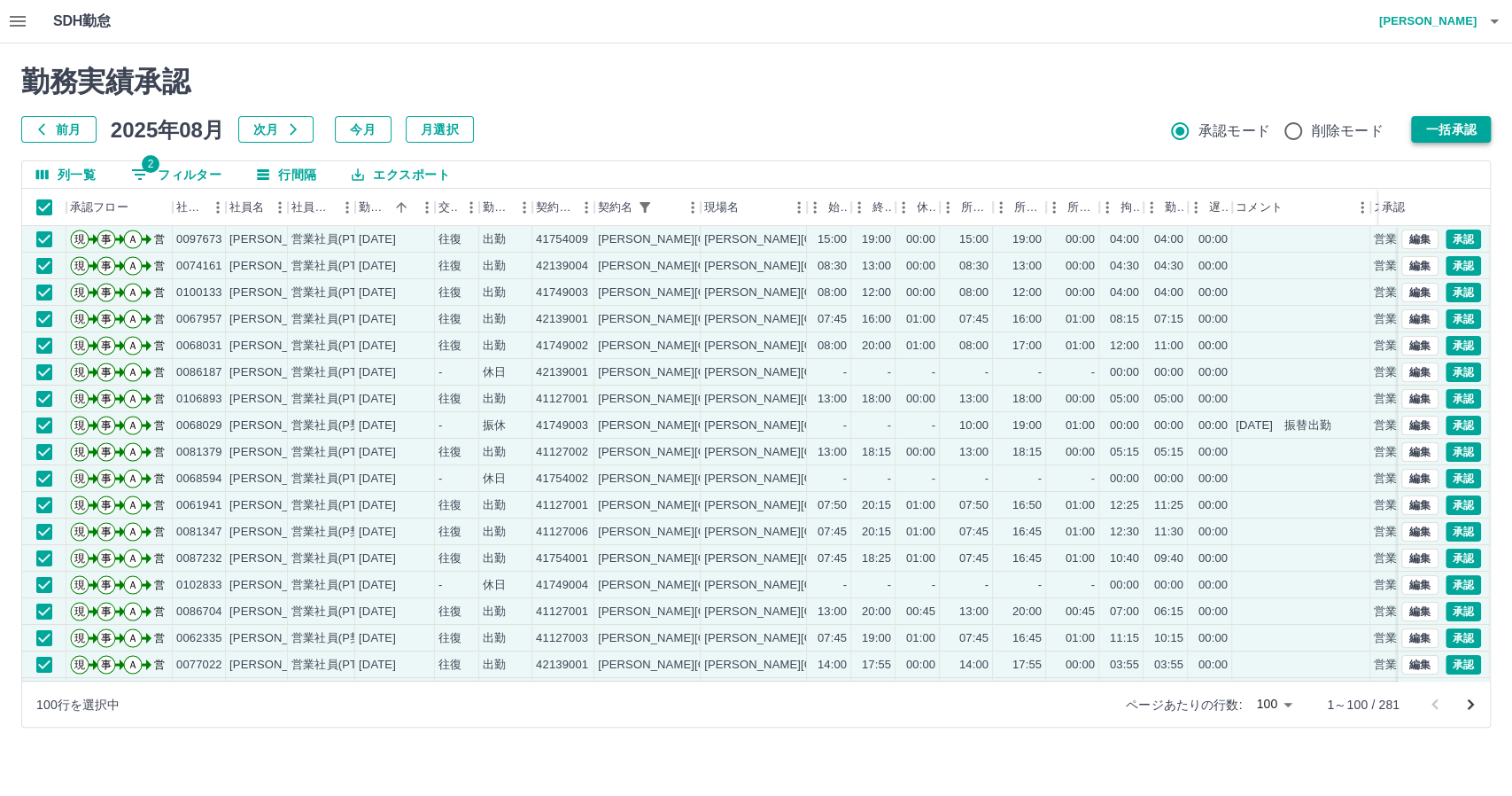
click at [1442, 124] on button "一括承認" at bounding box center [1450, 129] width 80 height 27
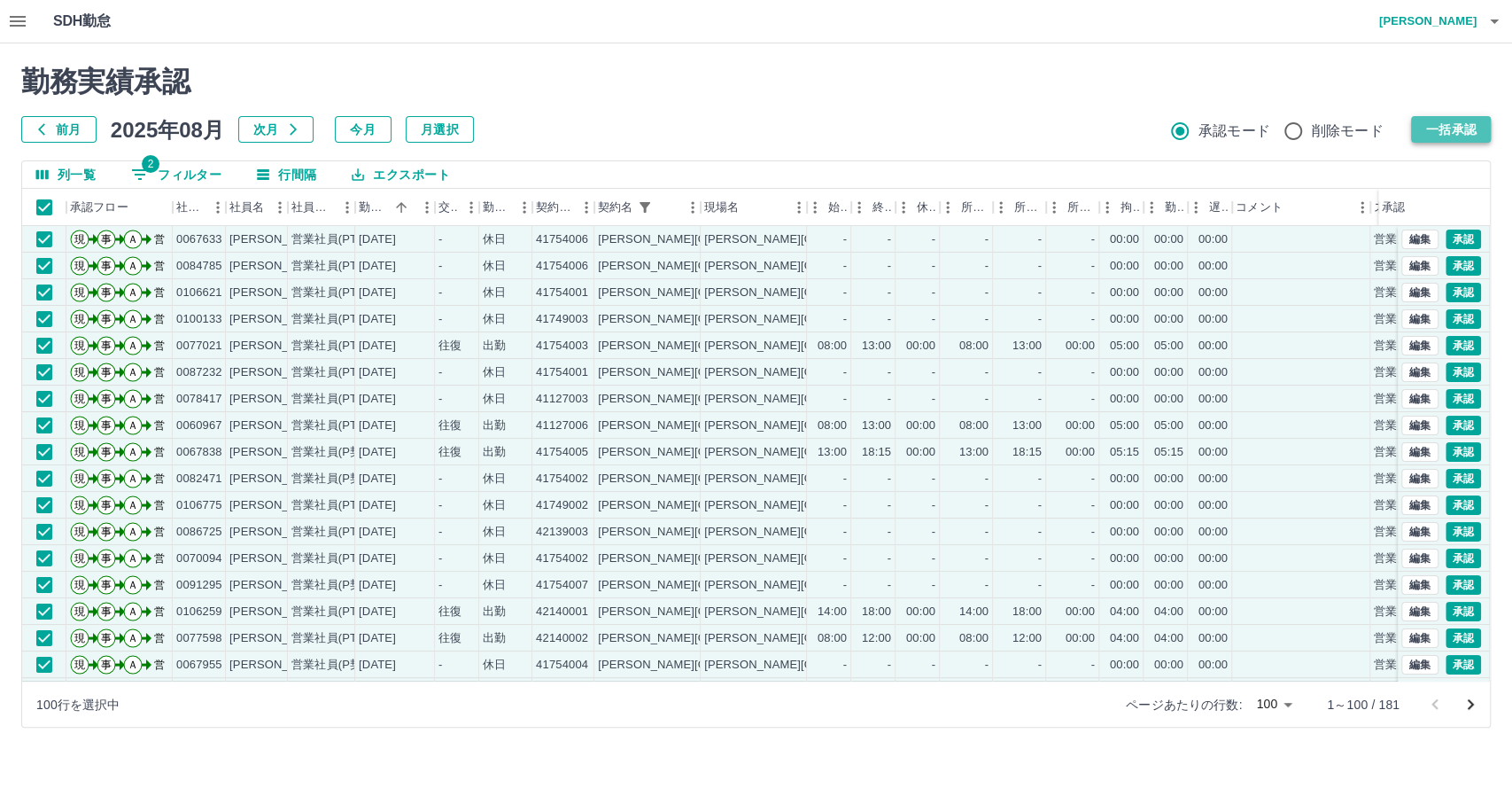
click at [1444, 129] on button "一括承認" at bounding box center [1450, 129] width 80 height 27
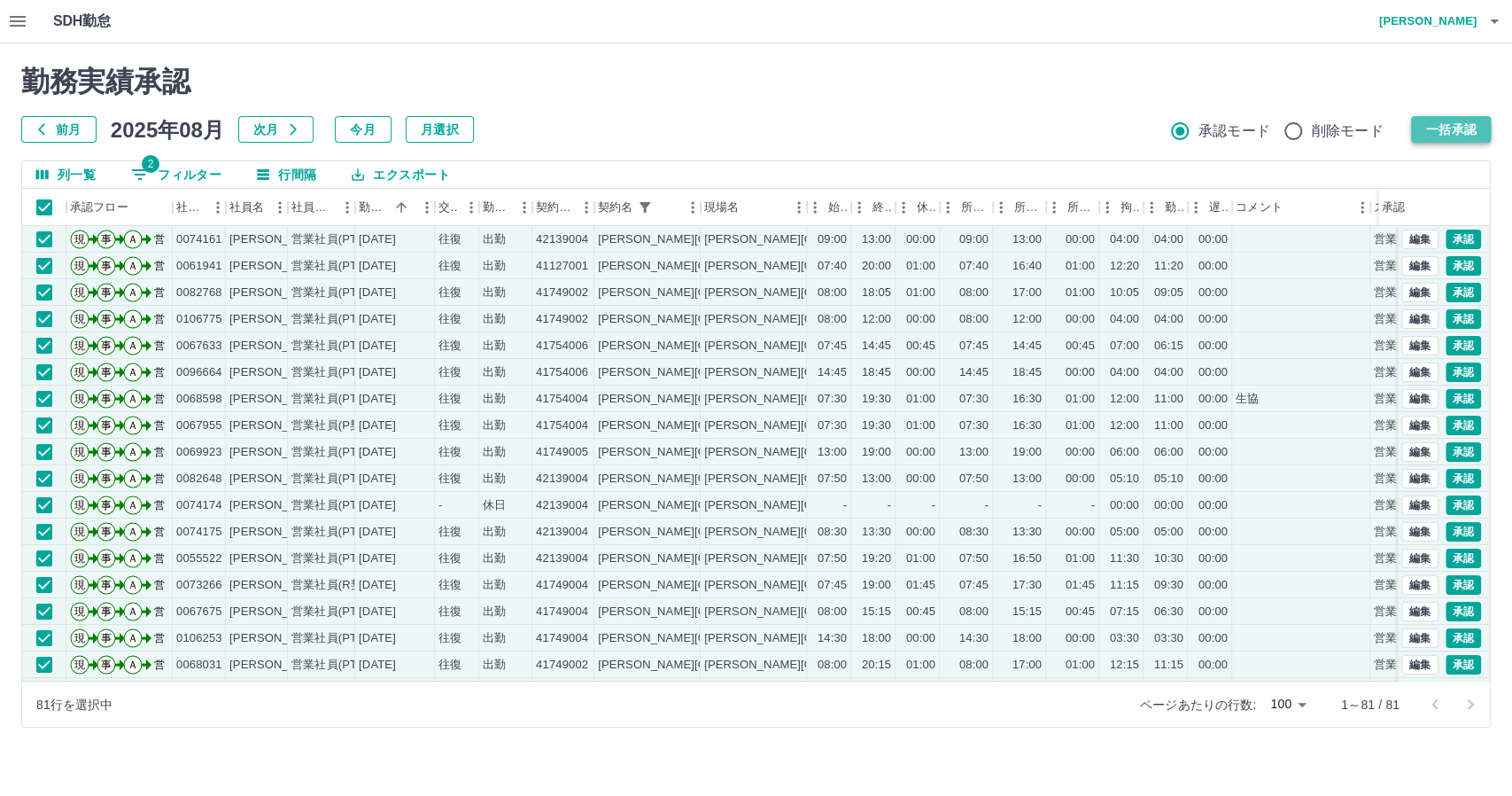
click at [1440, 130] on button "一括承認" at bounding box center [1450, 129] width 80 height 27
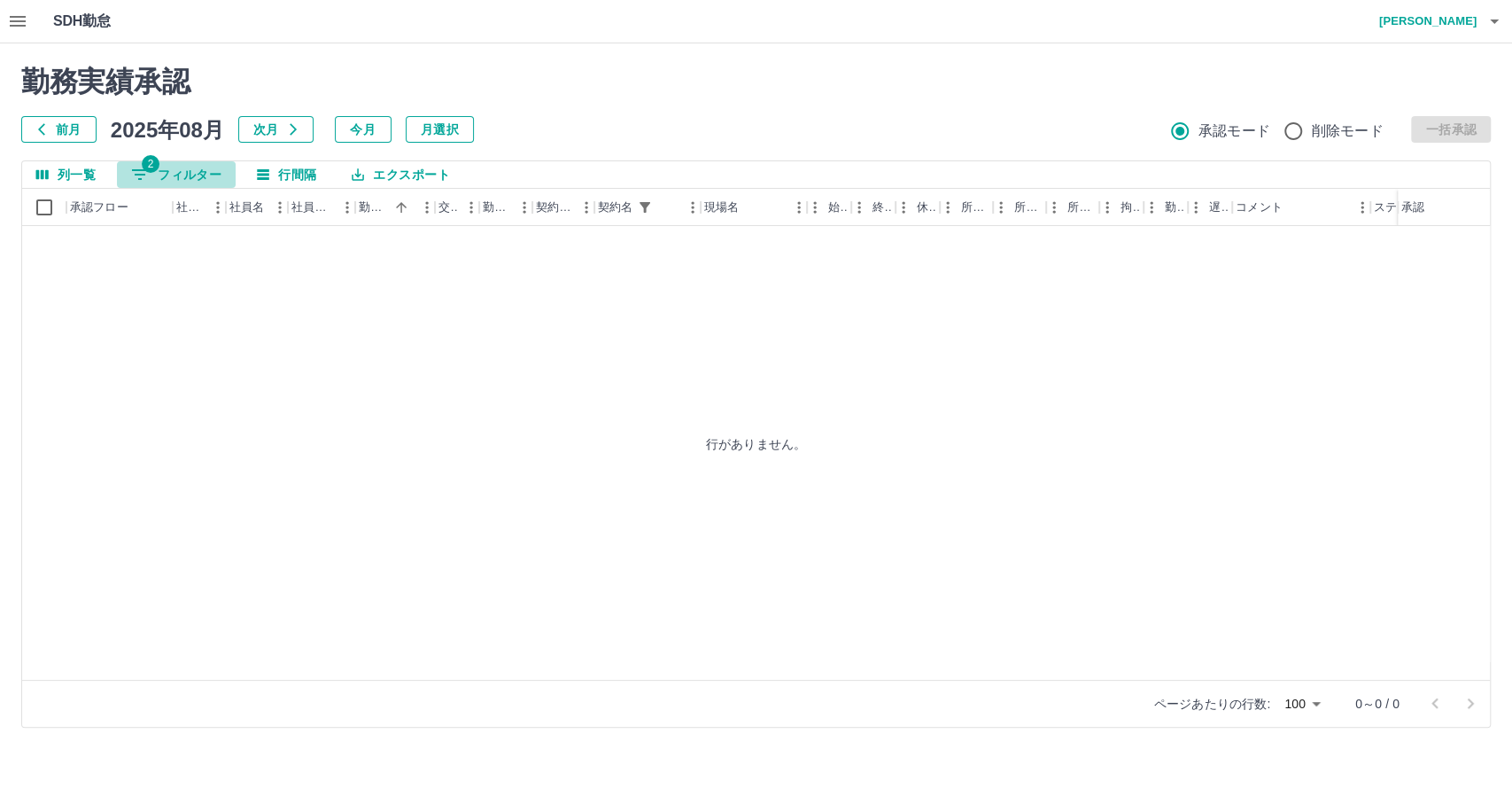
click at [186, 170] on button "2 フィルター" at bounding box center [176, 175] width 119 height 27
select select "**********"
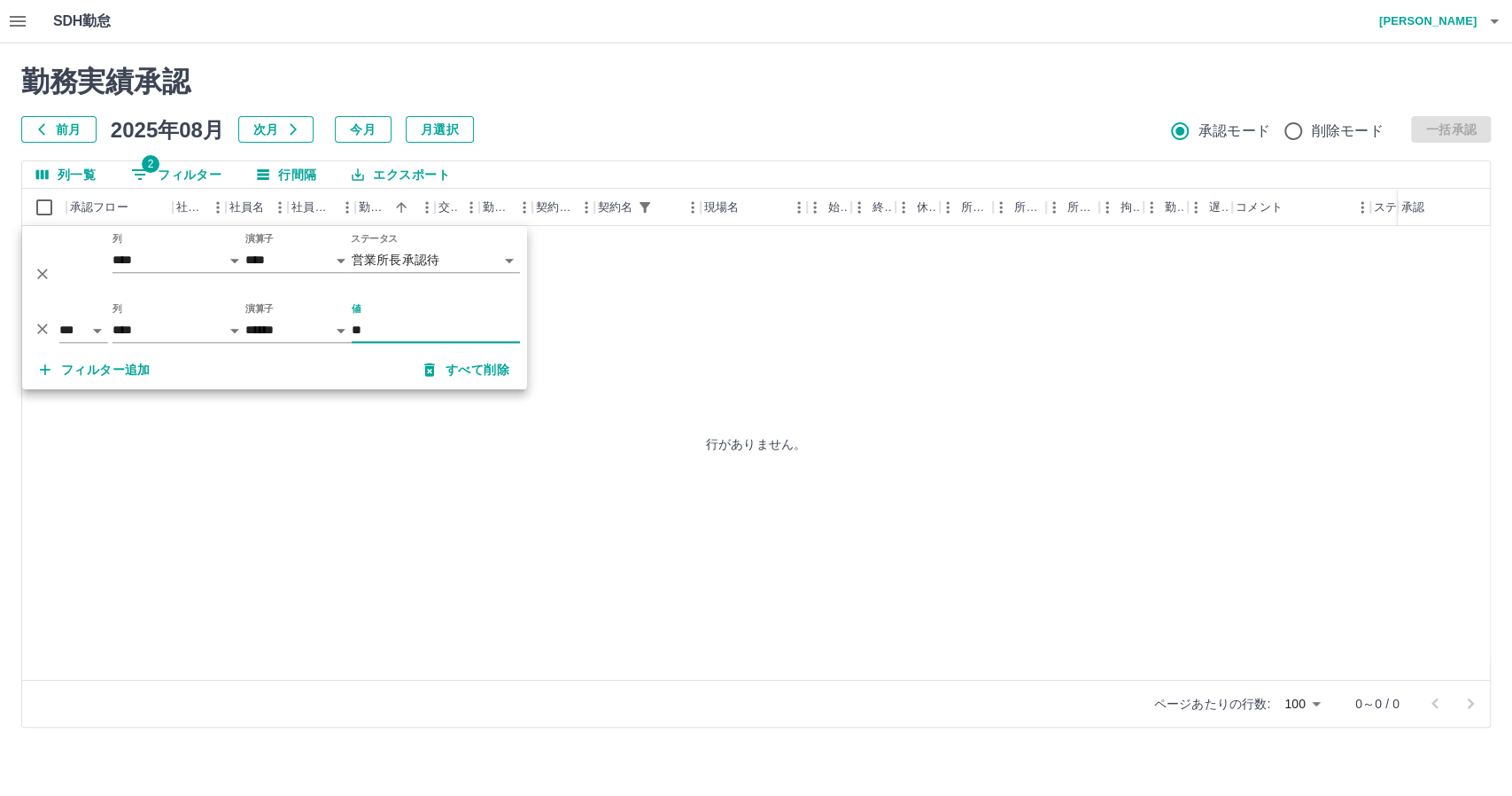
type input "*"
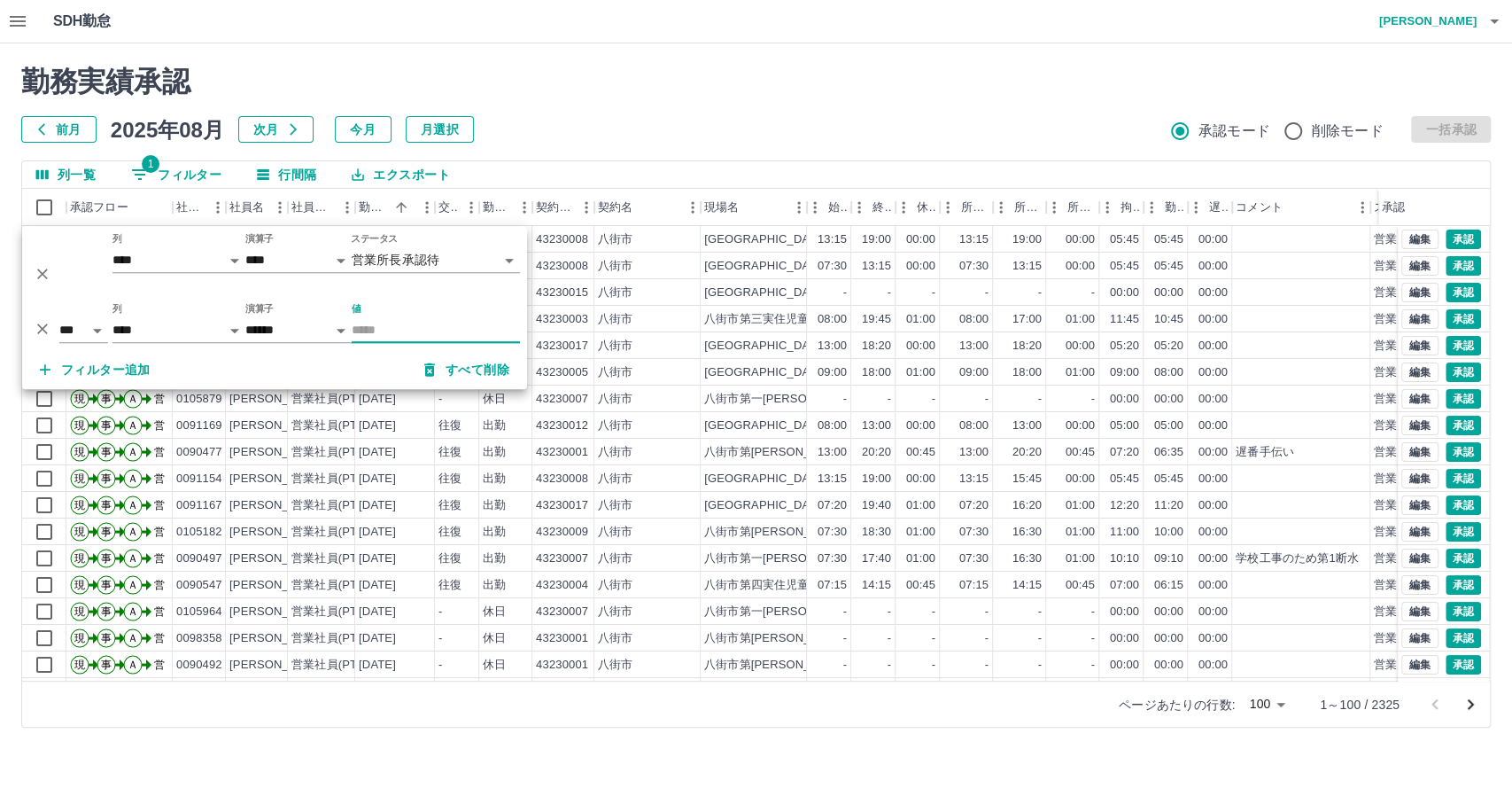
click at [446, 325] on input "値" at bounding box center [435, 330] width 168 height 26
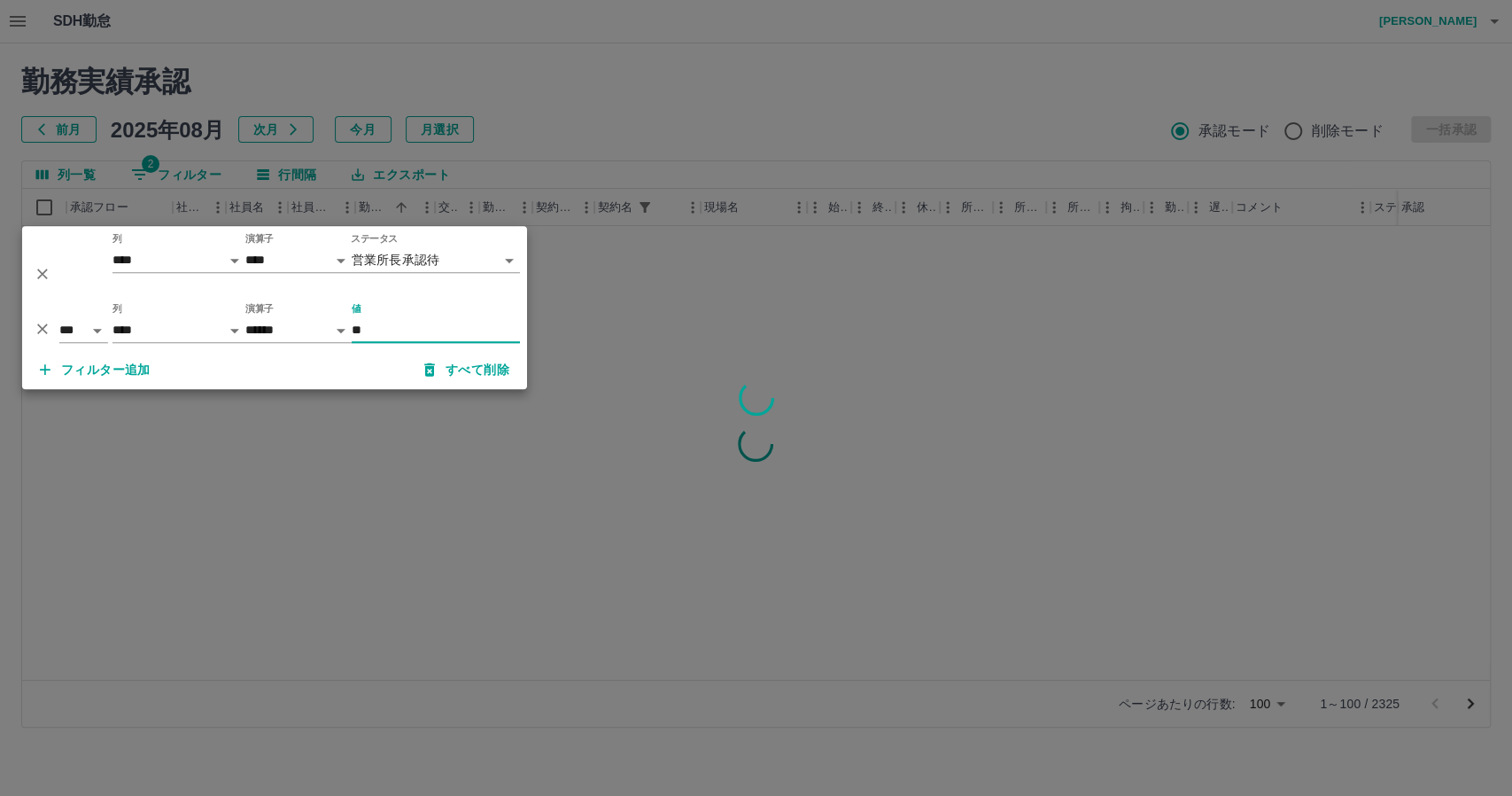
type input "**"
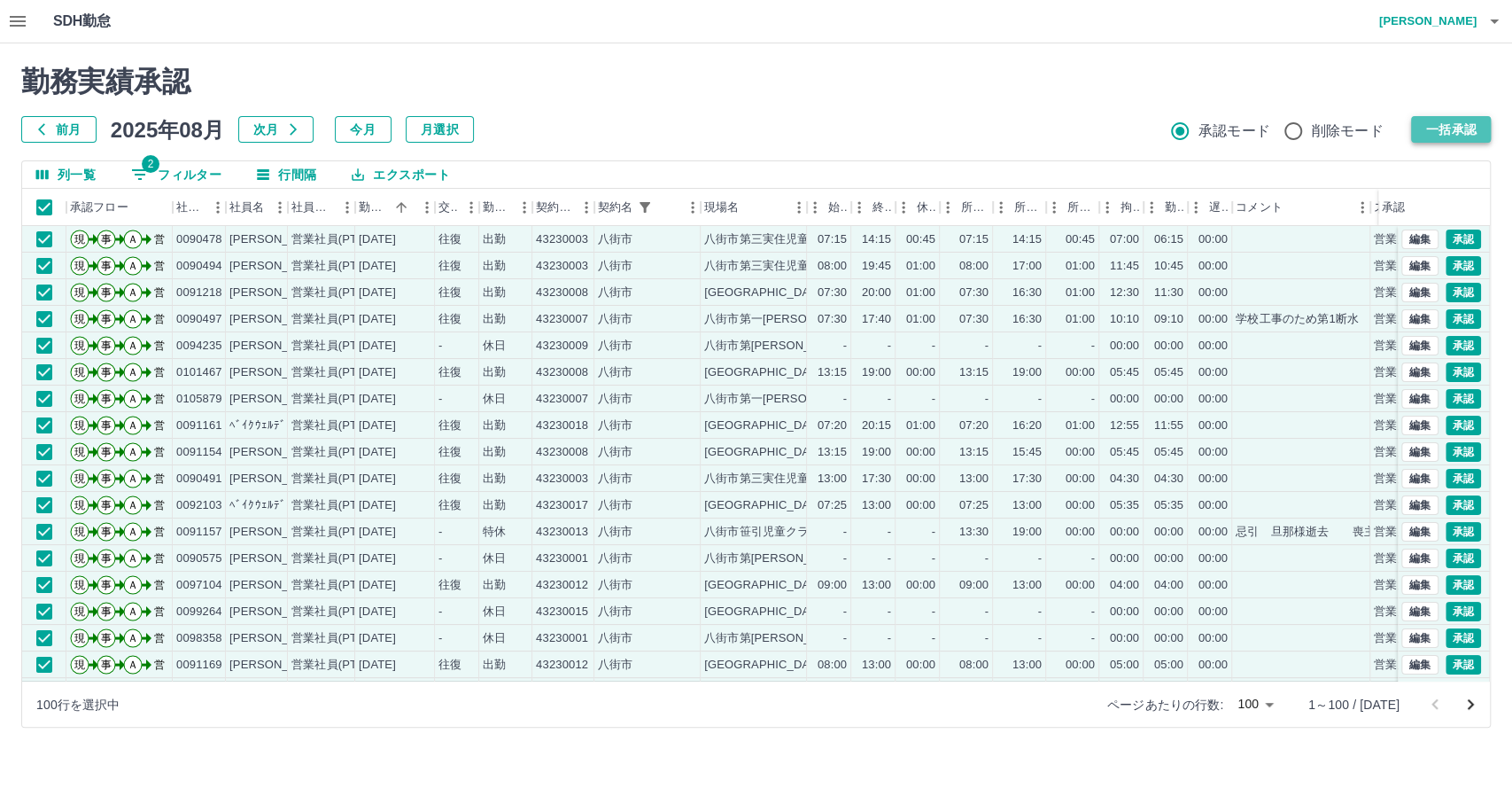
click at [1458, 131] on button "一括承認" at bounding box center [1450, 129] width 80 height 27
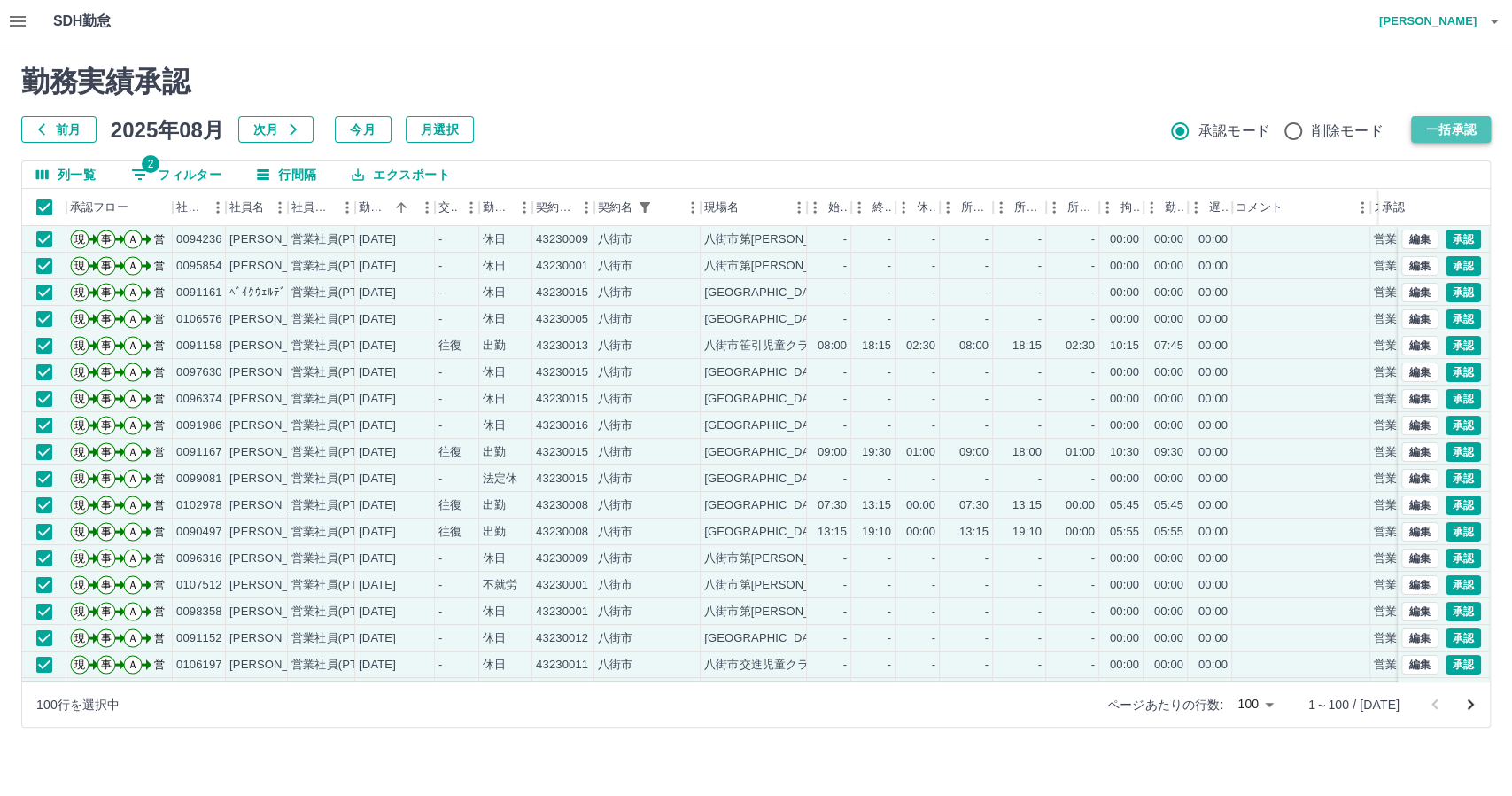
drag, startPoint x: 1436, startPoint y: 142, endPoint x: 1437, endPoint y: 130, distance: 12.0
click at [1437, 130] on button "一括承認" at bounding box center [1450, 129] width 80 height 27
click at [1437, 130] on div at bounding box center [756, 398] width 1512 height 796
click at [1437, 124] on button "一括承認" at bounding box center [1450, 129] width 80 height 27
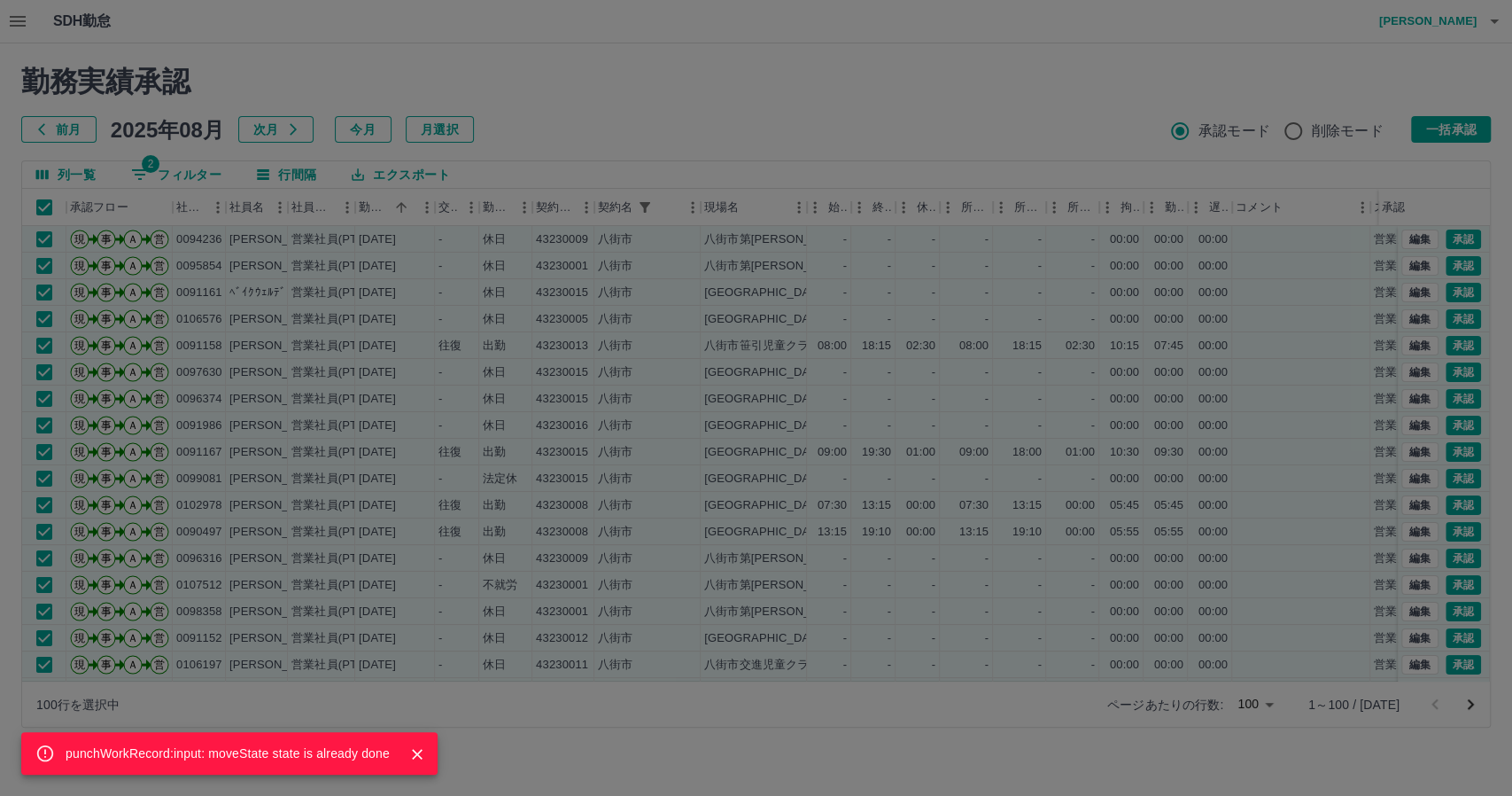
click at [418, 744] on button "Close" at bounding box center [418, 755] width 27 height 27
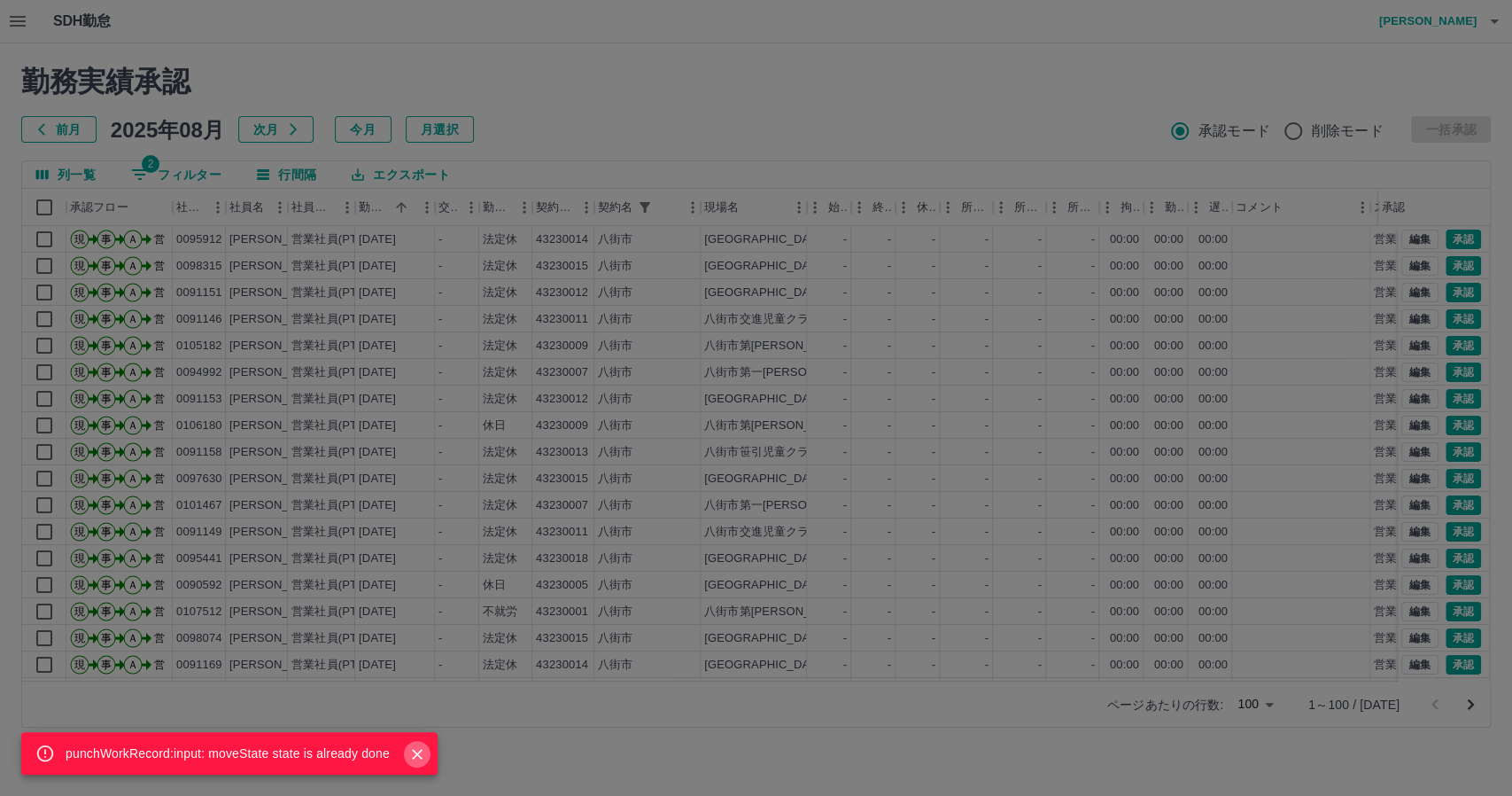
click at [427, 755] on button "Close" at bounding box center [418, 755] width 27 height 27
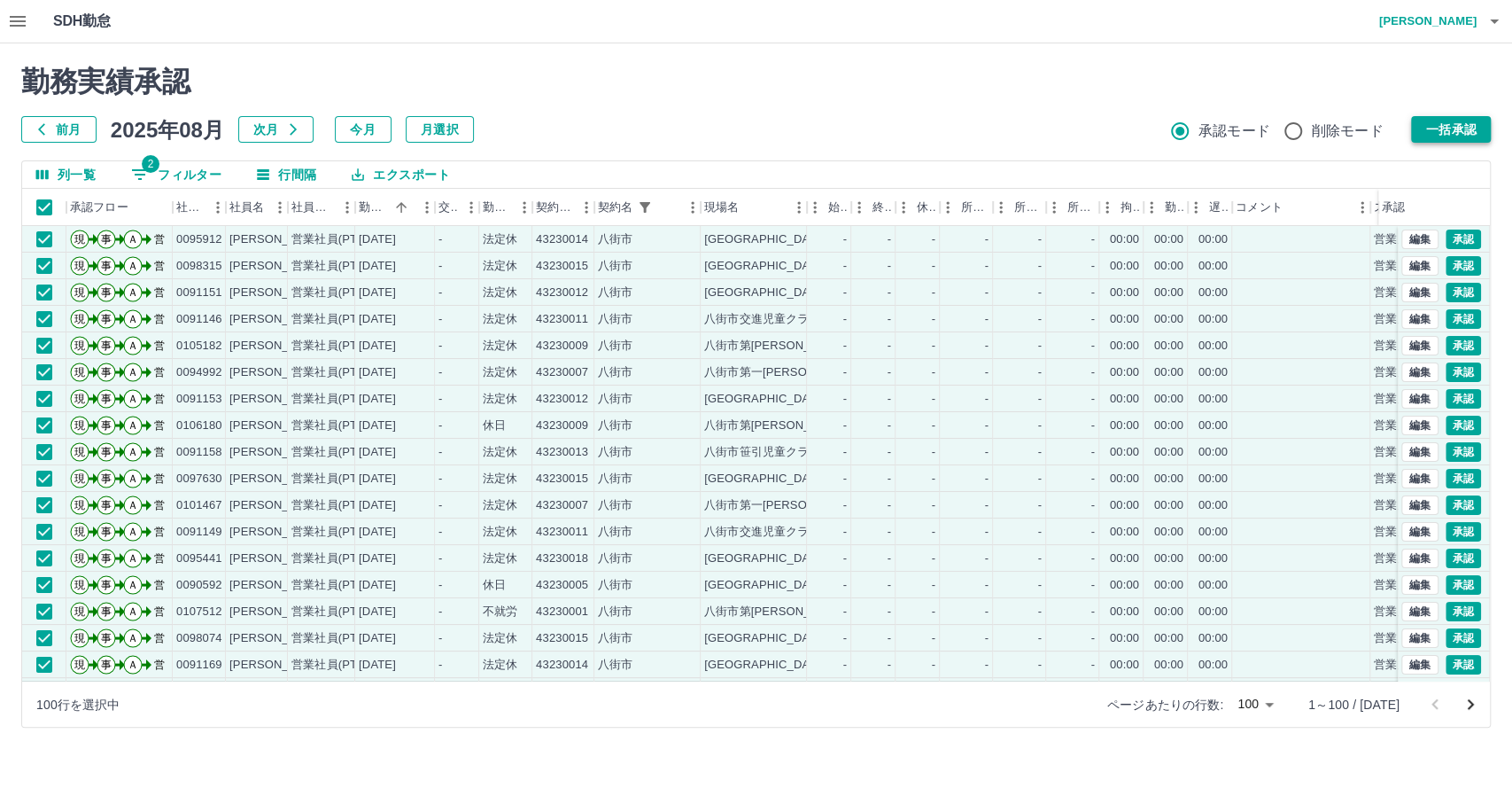
click at [1469, 133] on button "一括承認" at bounding box center [1450, 129] width 80 height 27
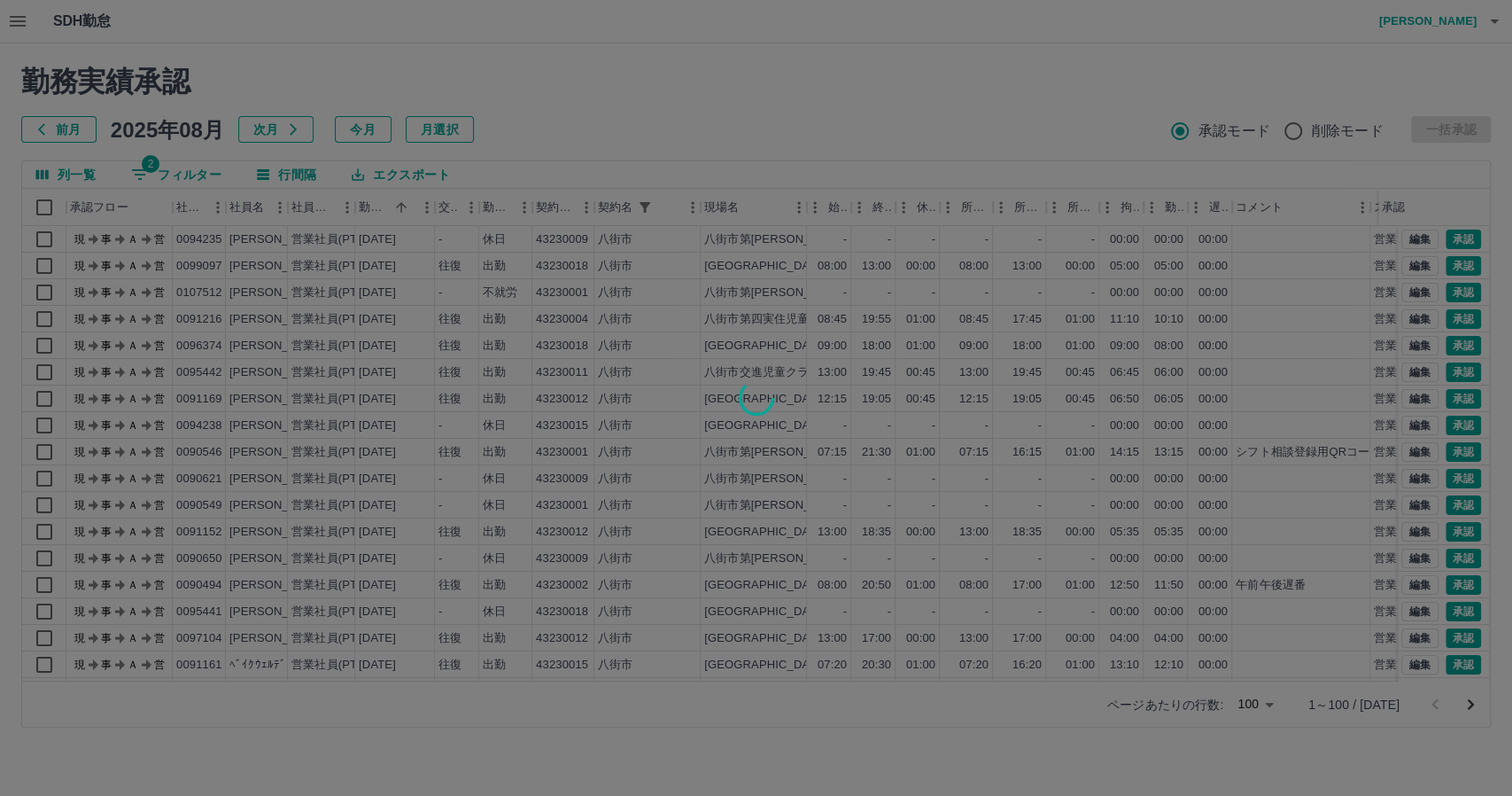
click at [1077, 66] on div at bounding box center [756, 398] width 1512 height 796
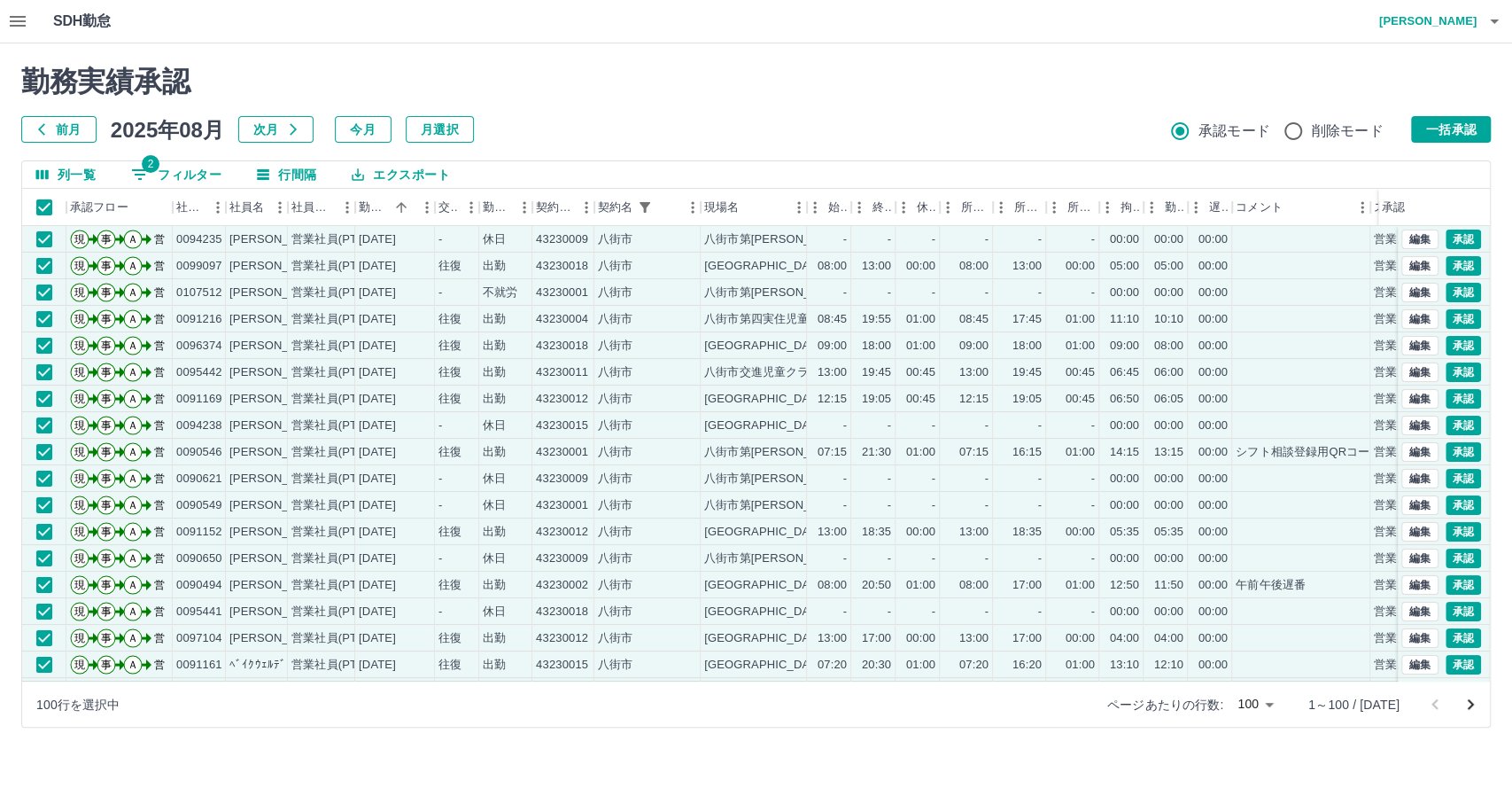
drag, startPoint x: 1449, startPoint y: 131, endPoint x: 1449, endPoint y: 202, distance: 71.0
click at [1449, 181] on div "勤務実績承認 前月 [DATE] 次月 今月 月選択 承認モード 削除モード 一括承認 列一覧 2 フィルター 行間隔 エクスポート 承認フロー 社員番号 社…" at bounding box center [756, 395] width 1512 height 705
click at [1454, 692] on div "ページあたりの行数: 100 *** 1～100 / [DATE]" at bounding box center [1288, 704] width 404 height 46
click at [1460, 124] on button "一括承認" at bounding box center [1450, 129] width 80 height 27
